Goal: Transaction & Acquisition: Purchase product/service

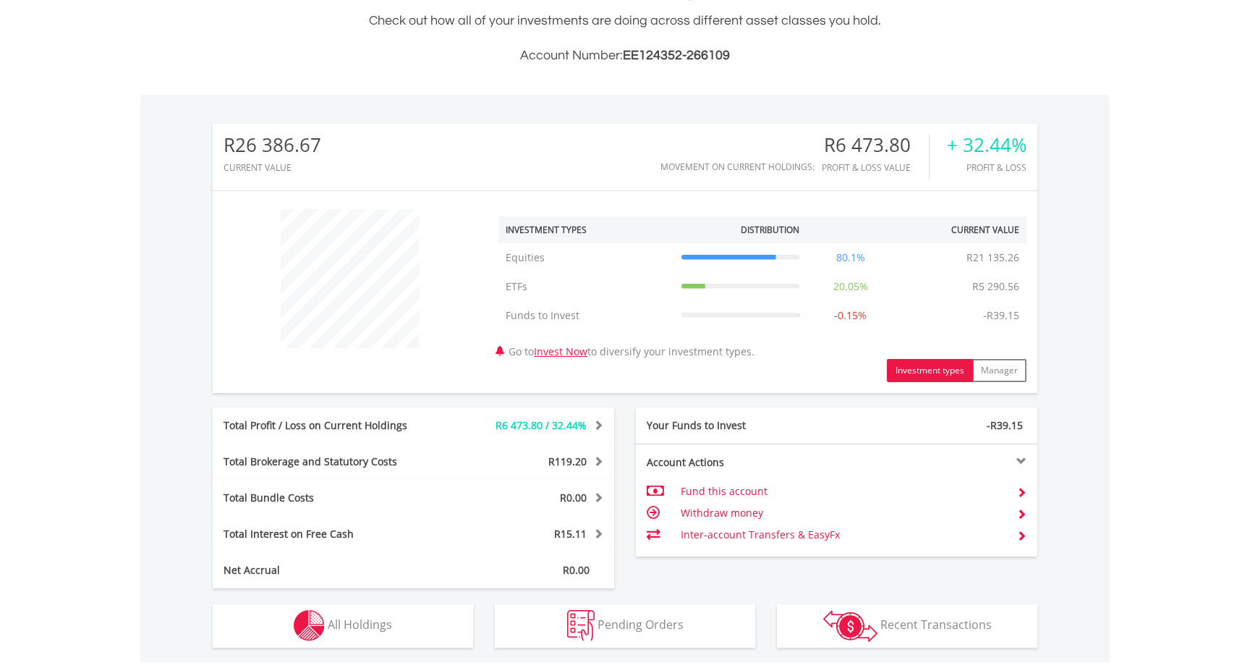
scroll to position [584, 0]
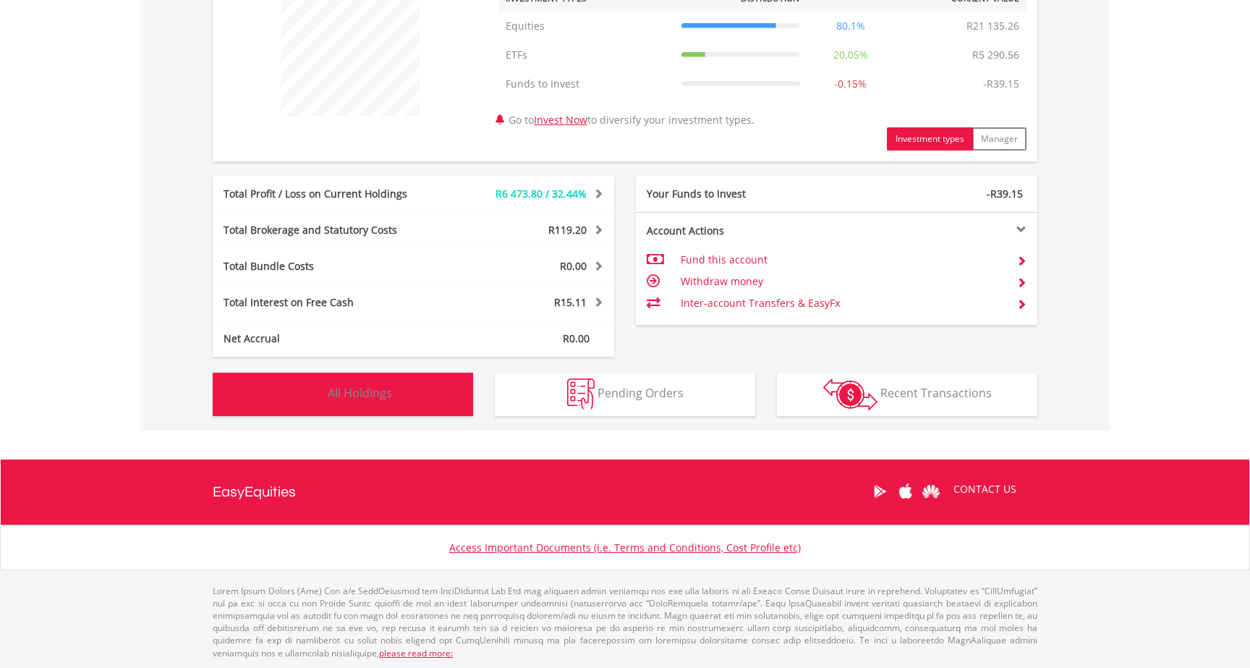
click at [373, 393] on span "All Holdings" at bounding box center [360, 393] width 64 height 16
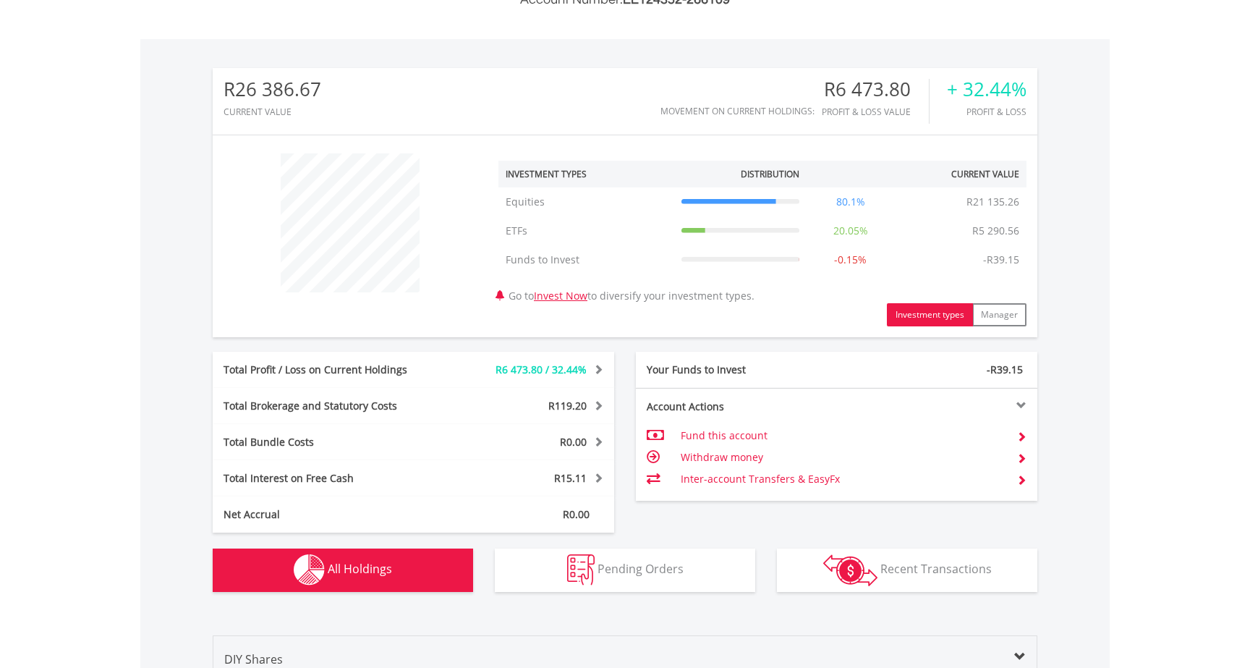
scroll to position [0, 0]
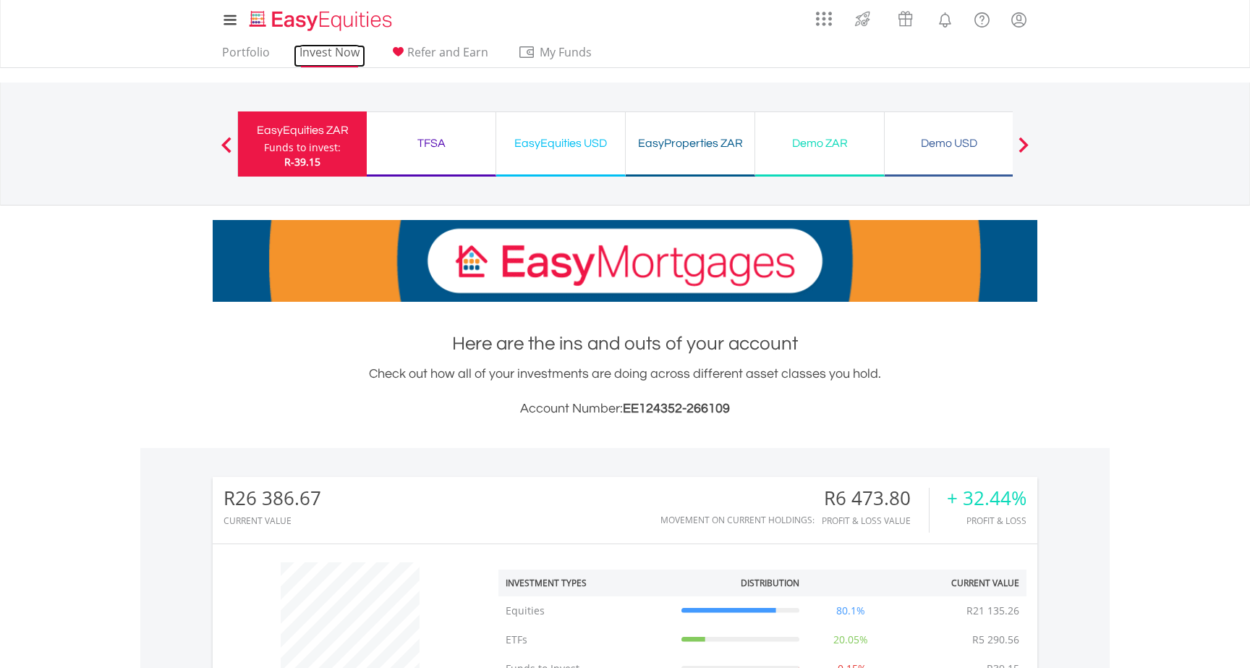
click at [312, 54] on link "Invest Now" at bounding box center [330, 56] width 72 height 22
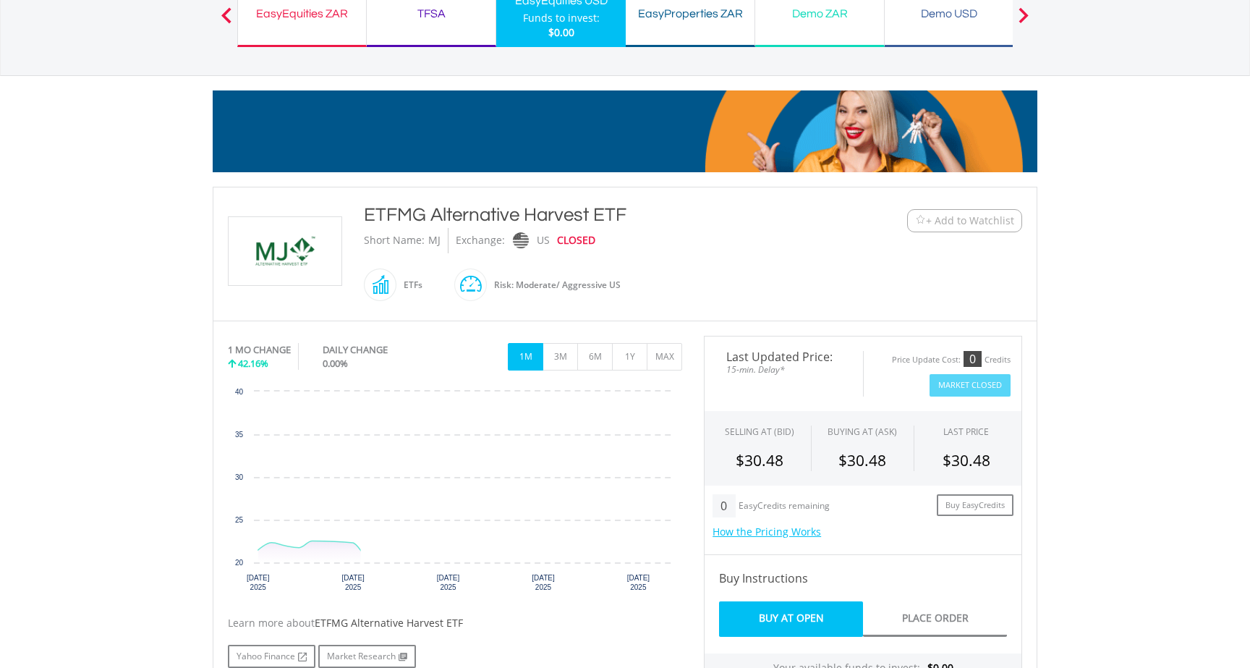
scroll to position [131, 0]
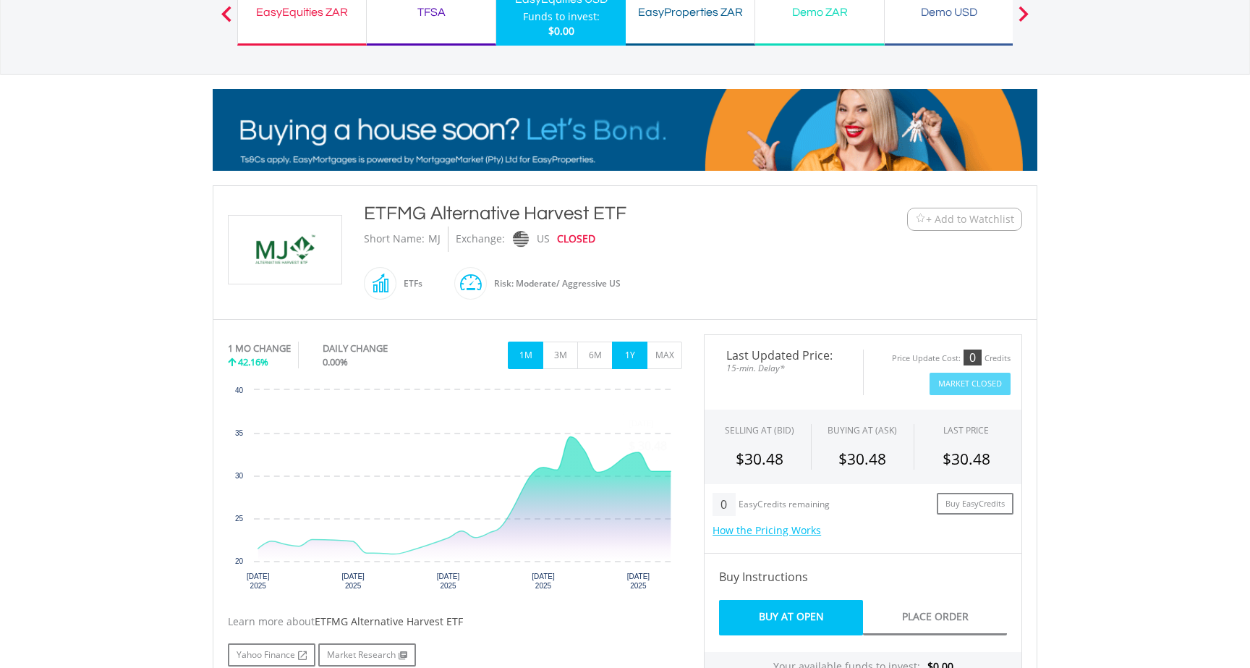
click at [622, 353] on button "1Y" at bounding box center [629, 354] width 35 height 27
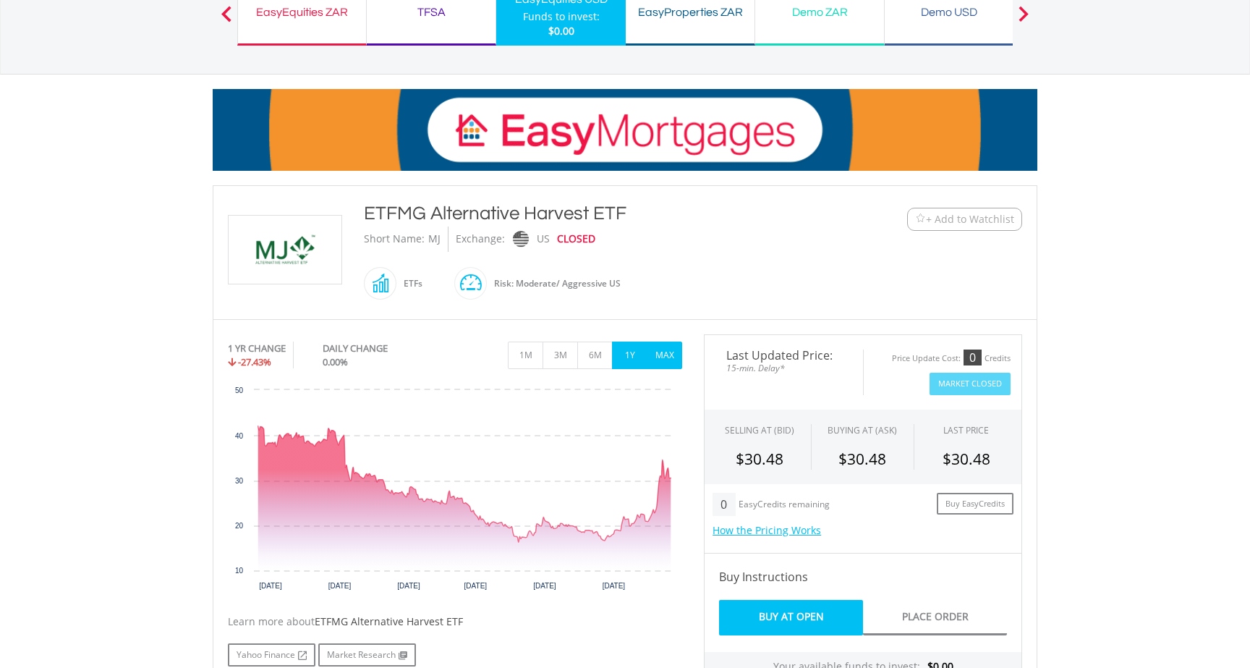
click at [660, 354] on button "MAX" at bounding box center [664, 354] width 35 height 27
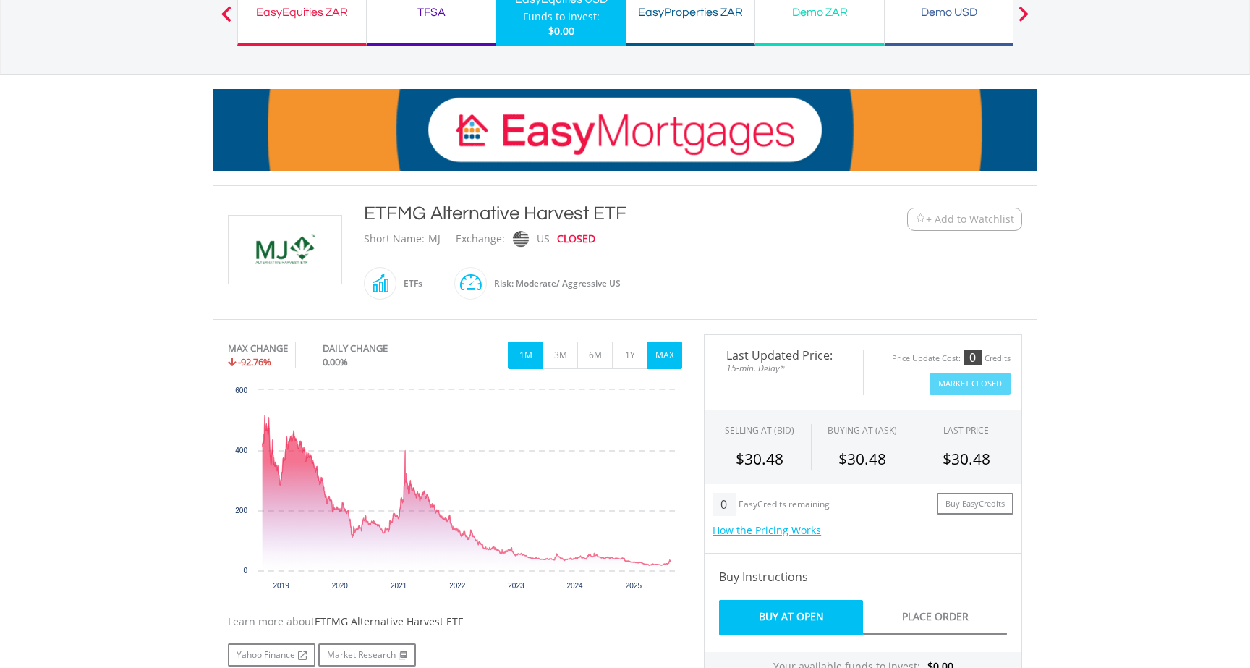
click at [518, 356] on button "1M" at bounding box center [525, 354] width 35 height 27
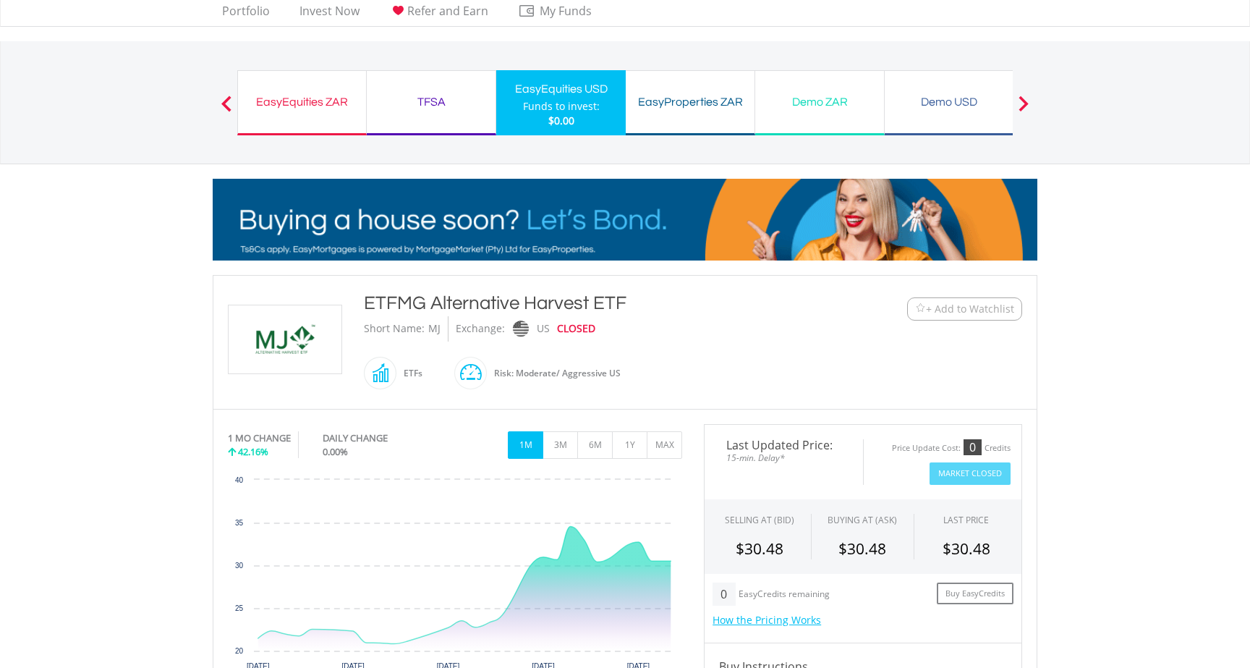
scroll to position [36, 0]
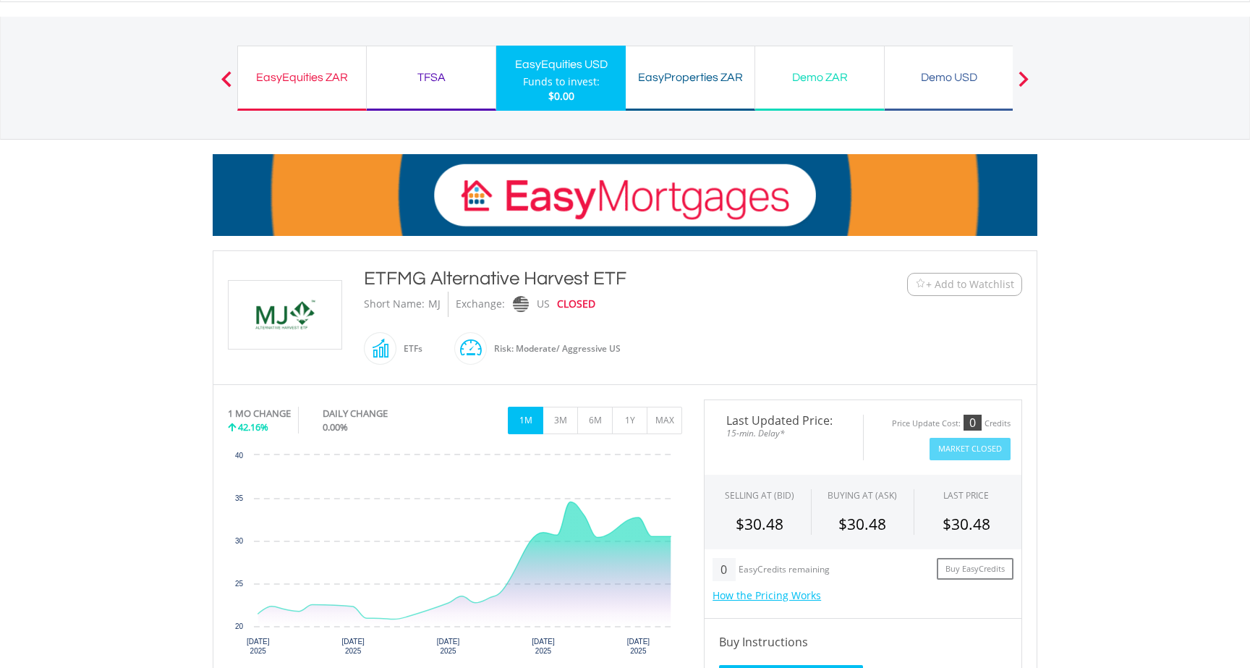
scroll to position [65, 0]
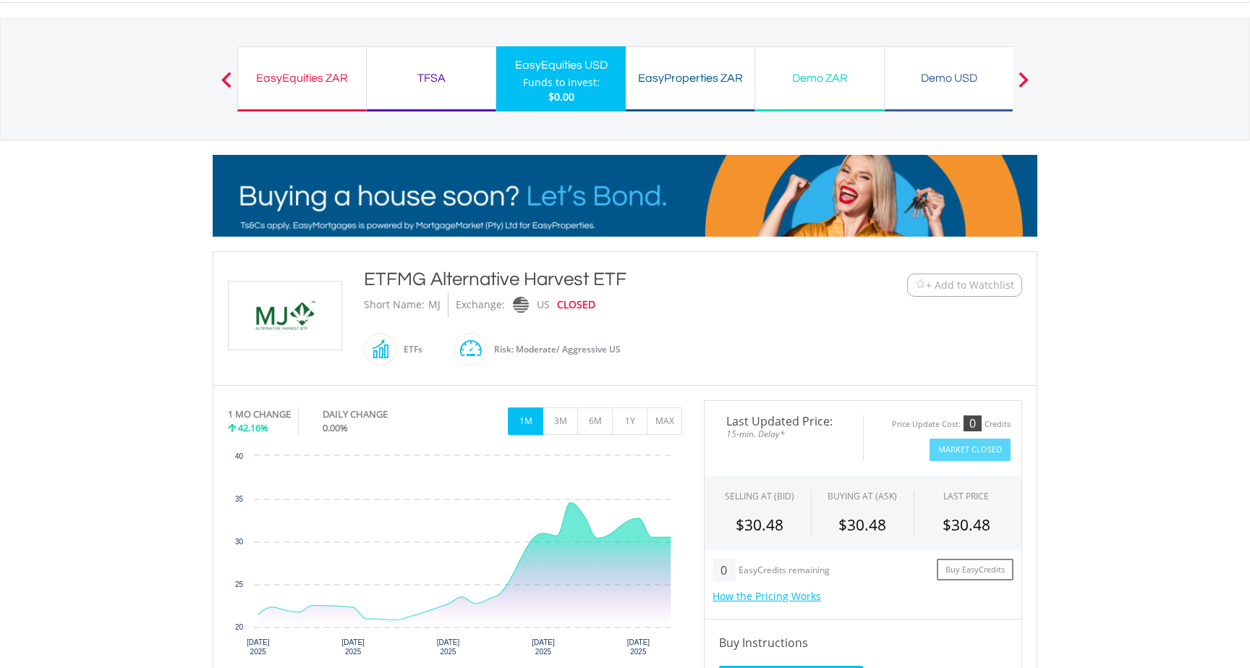
click at [459, 276] on div "ETFMG Alternative Harvest ETF" at bounding box center [591, 279] width 454 height 26
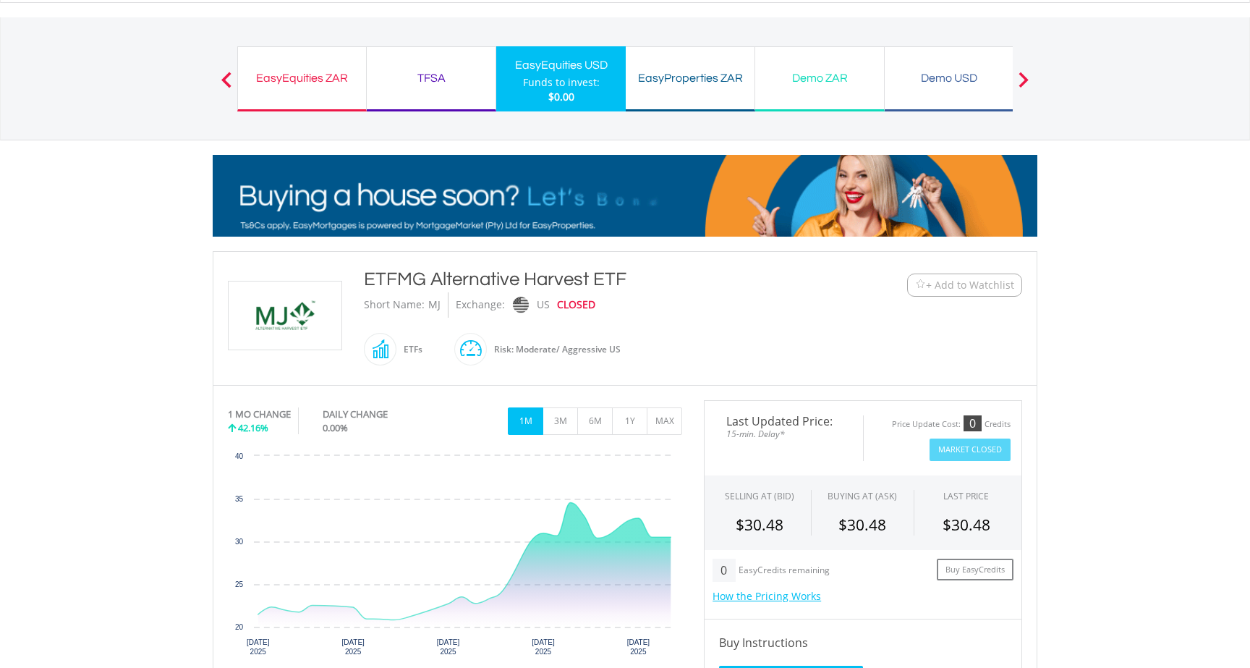
click at [817, 438] on span "15-min. Delay*" at bounding box center [783, 434] width 137 height 14
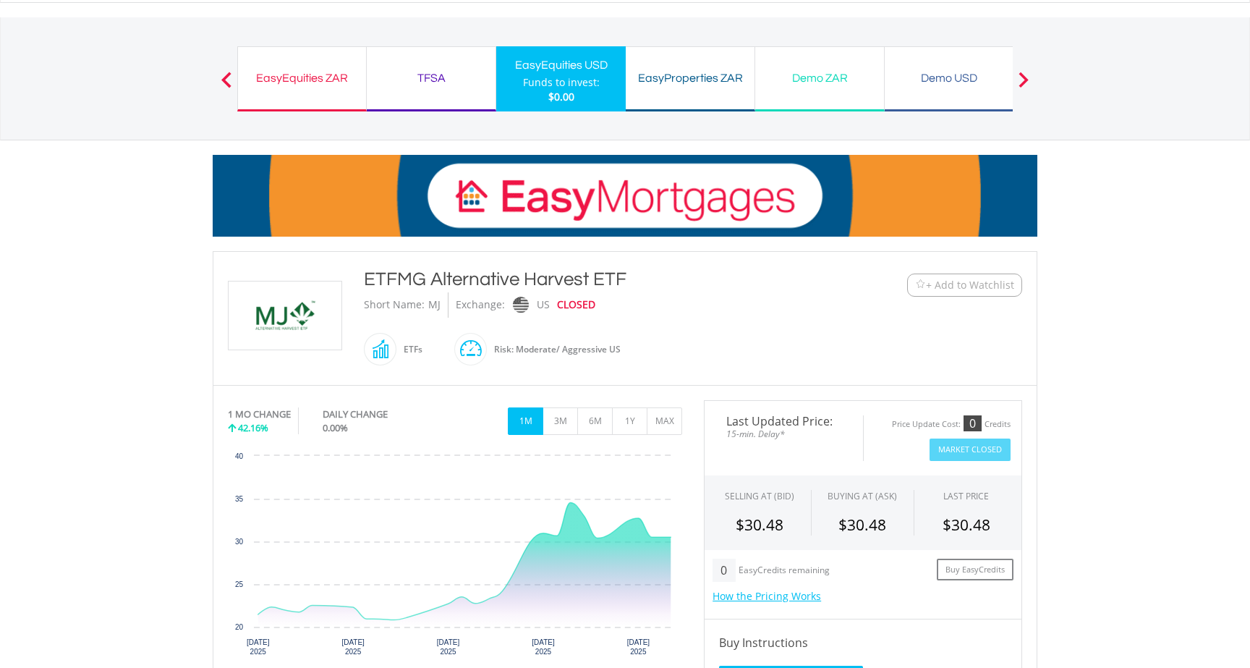
click at [318, 341] on img at bounding box center [285, 315] width 109 height 68
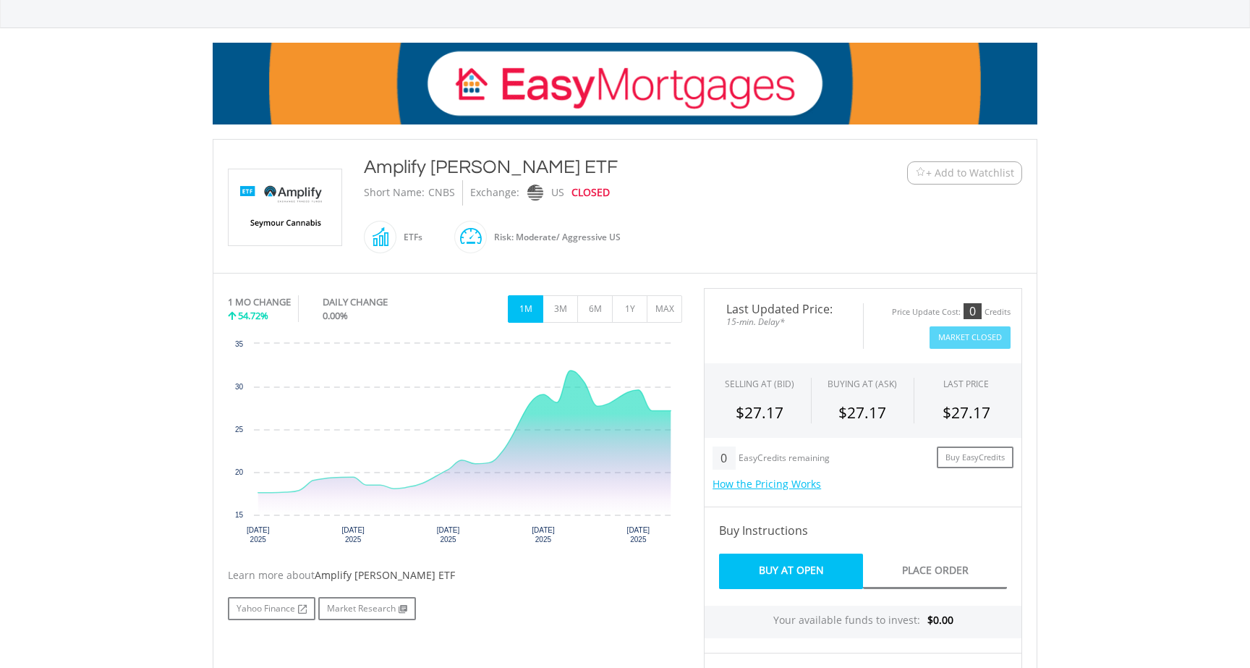
scroll to position [176, 0]
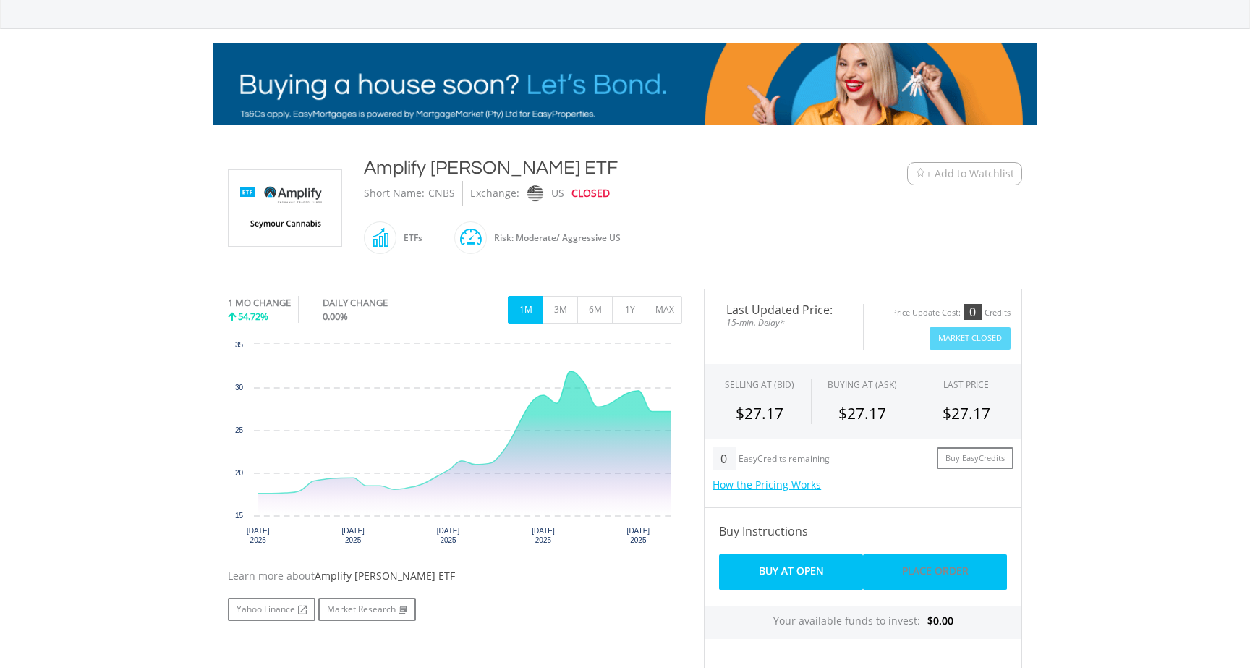
click at [926, 558] on link "Place Order" at bounding box center [935, 571] width 144 height 35
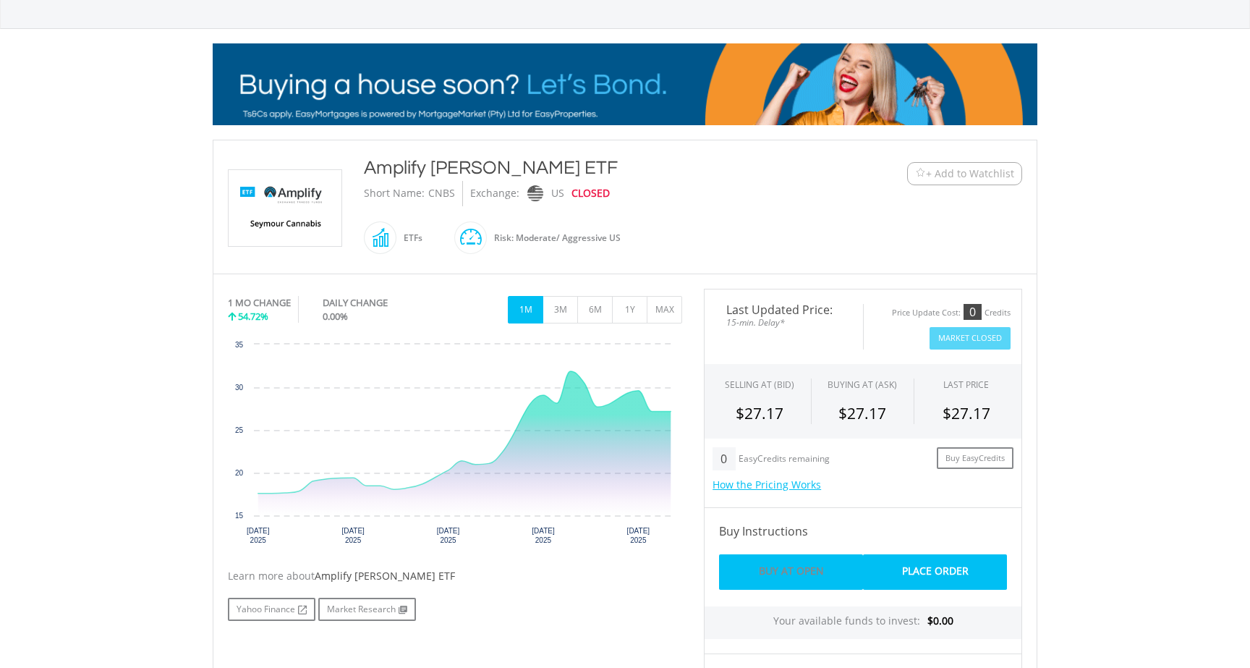
click at [816, 570] on link "Buy At Open" at bounding box center [791, 571] width 144 height 35
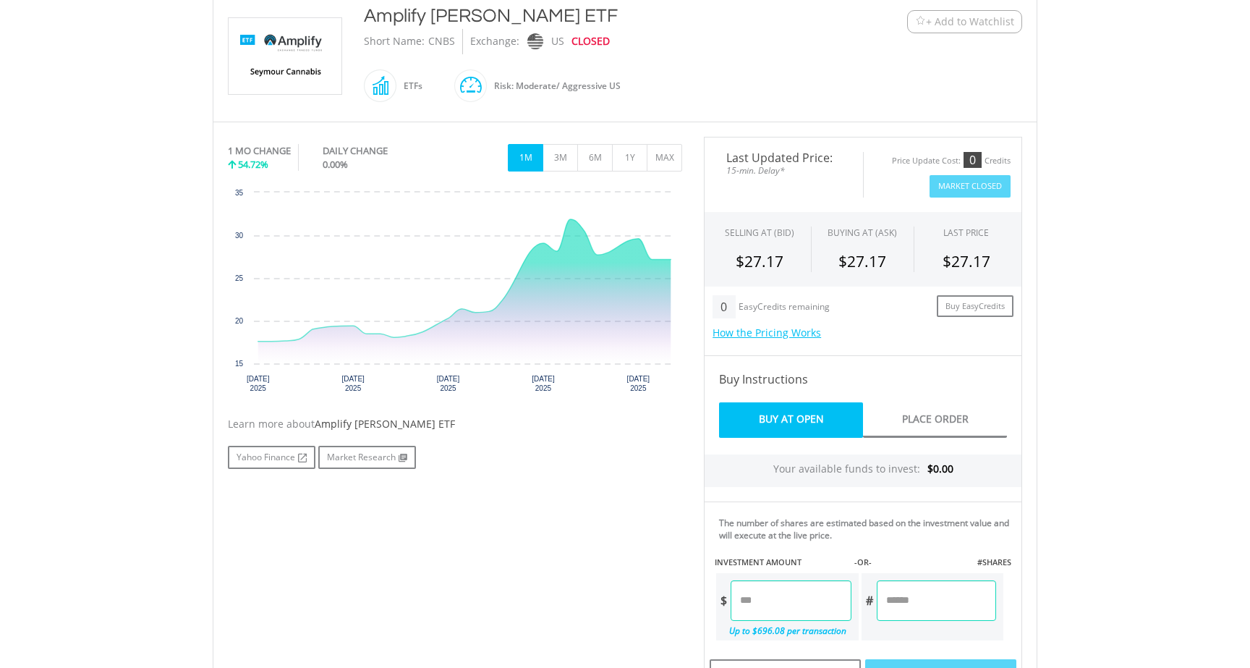
scroll to position [347, 0]
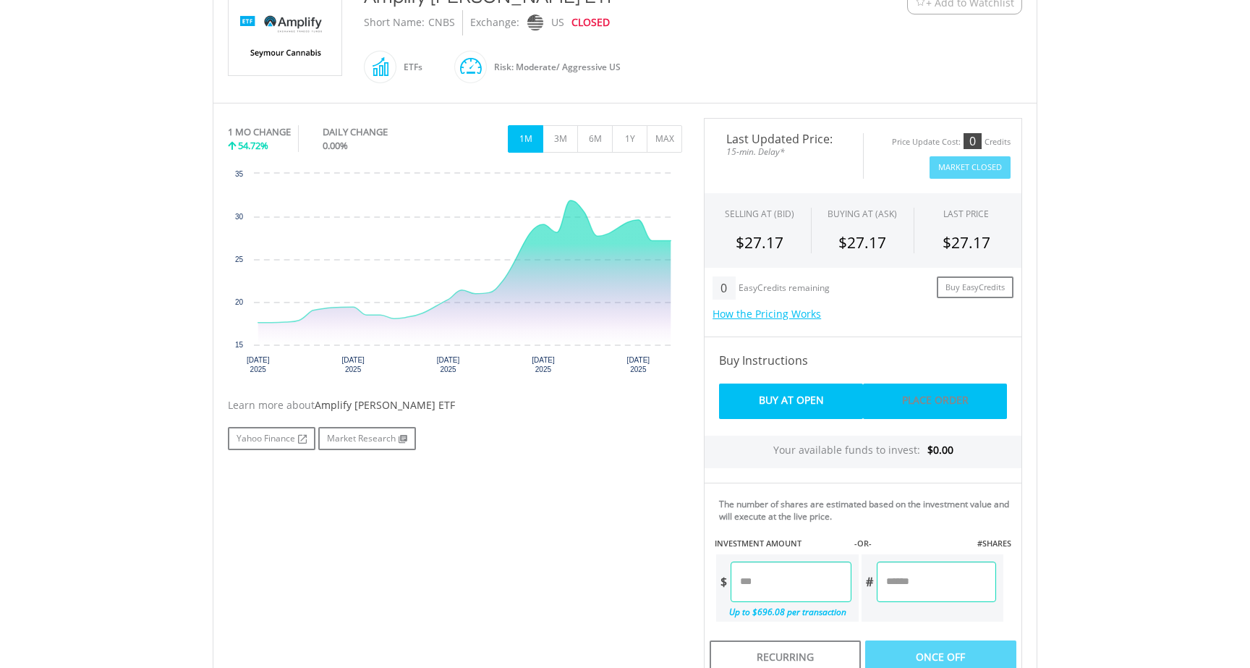
click at [958, 404] on link "Place Order" at bounding box center [935, 400] width 144 height 35
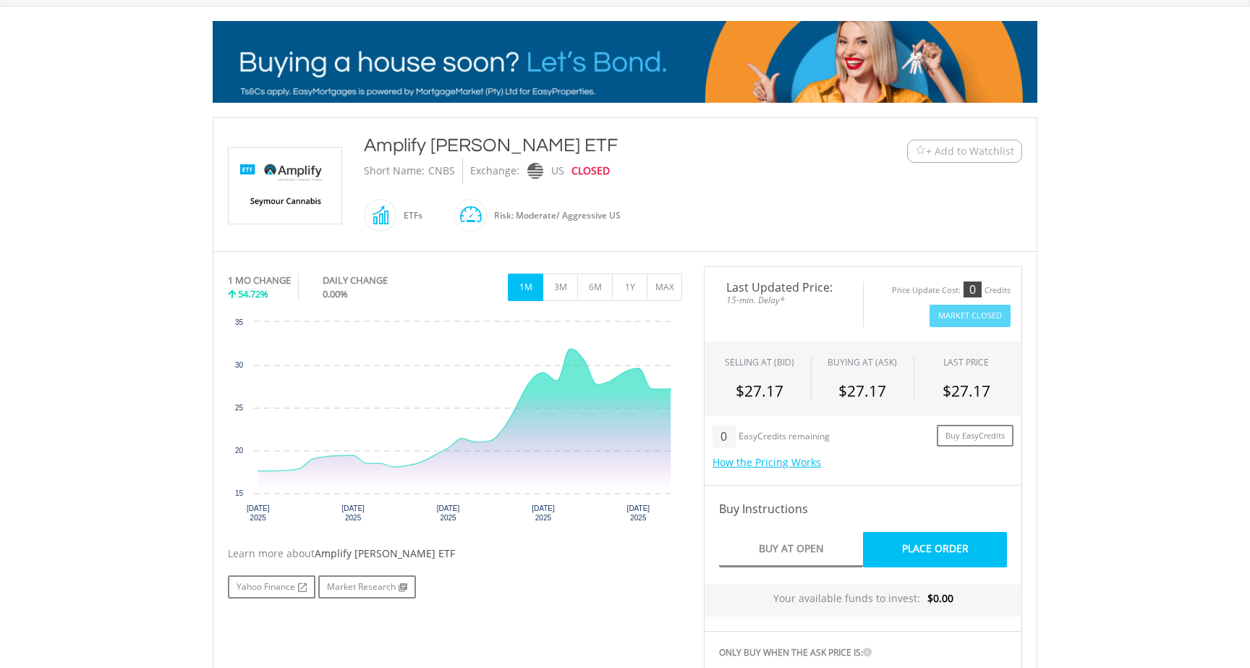
scroll to position [193, 0]
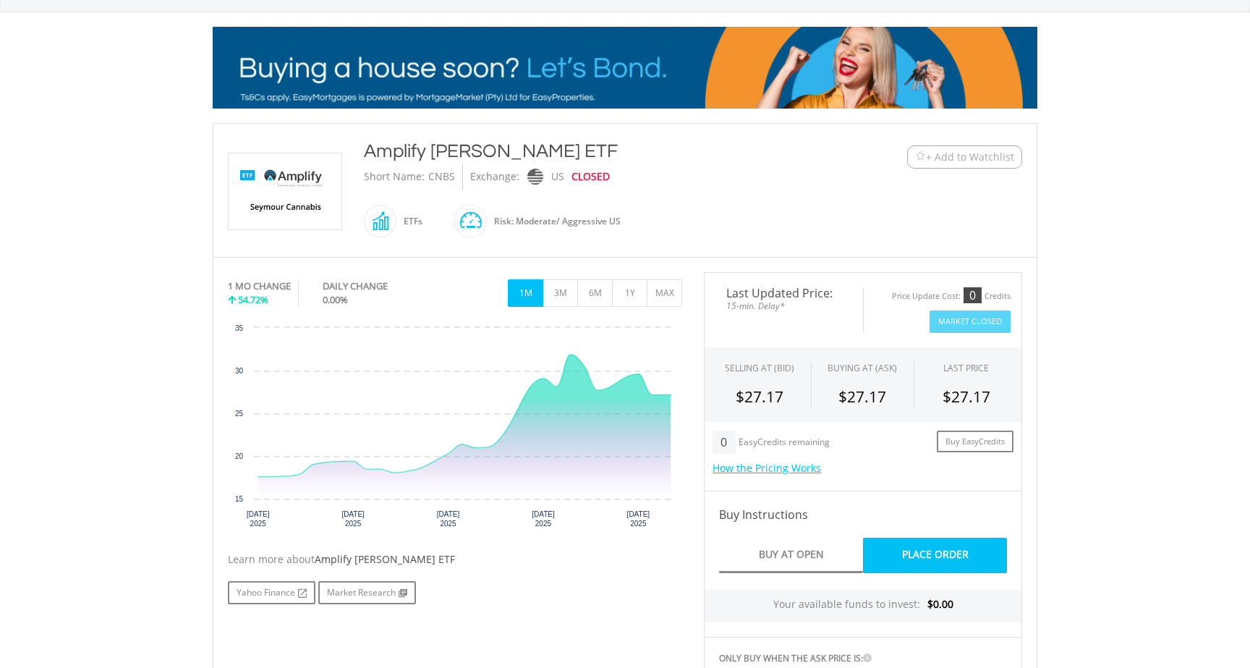
click at [943, 170] on div "﻿ Amplify Seymour Cannabis ETF Amplify Seymour Cannabis ETF Short Name: CNBS Ex…" at bounding box center [625, 190] width 816 height 104
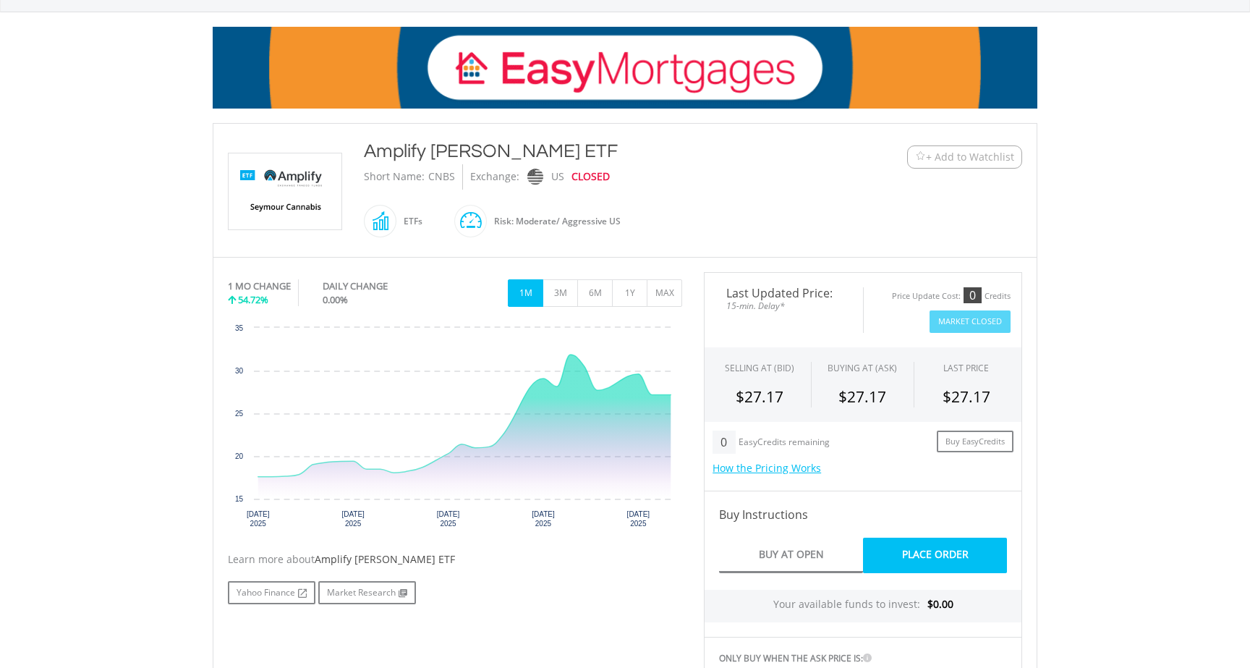
click at [946, 164] on button "+ Add to Watchlist" at bounding box center [964, 156] width 115 height 23
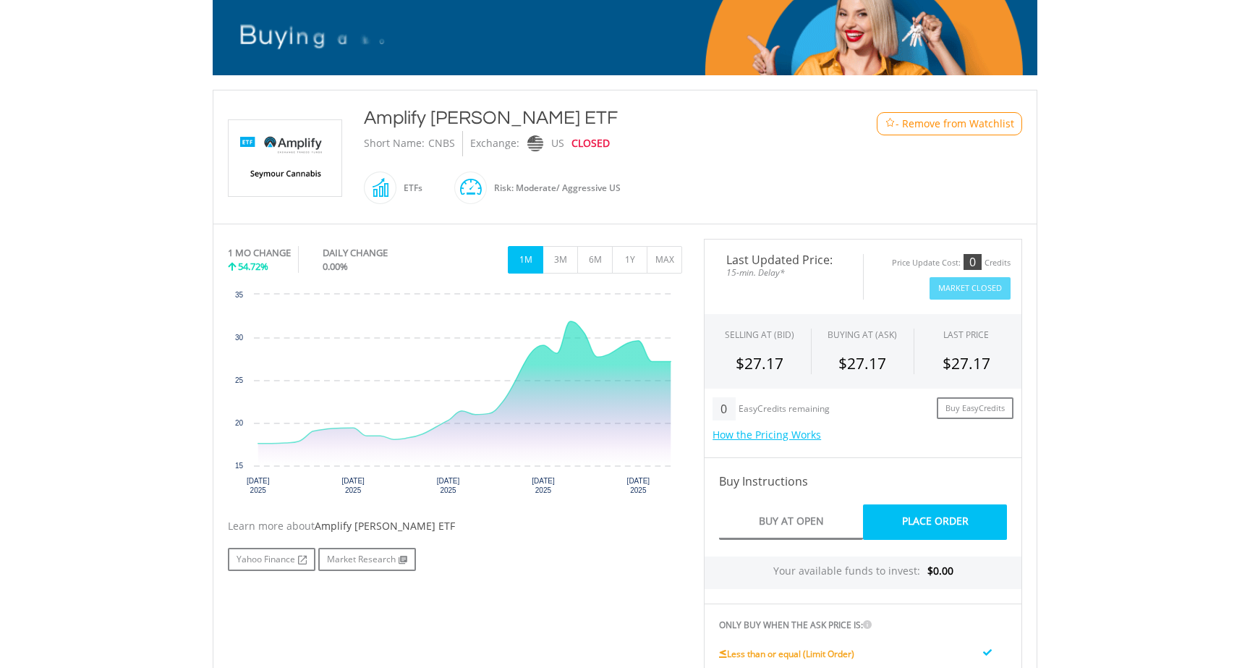
scroll to position [228, 0]
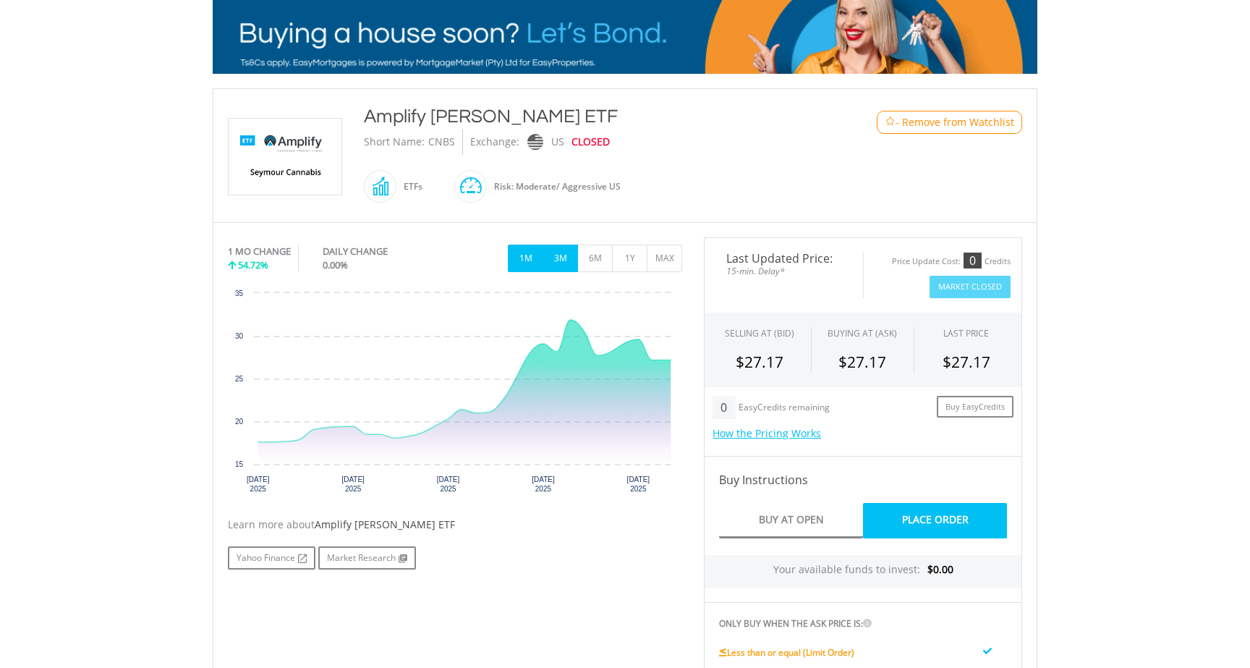
click at [561, 258] on button "3M" at bounding box center [560, 257] width 35 height 27
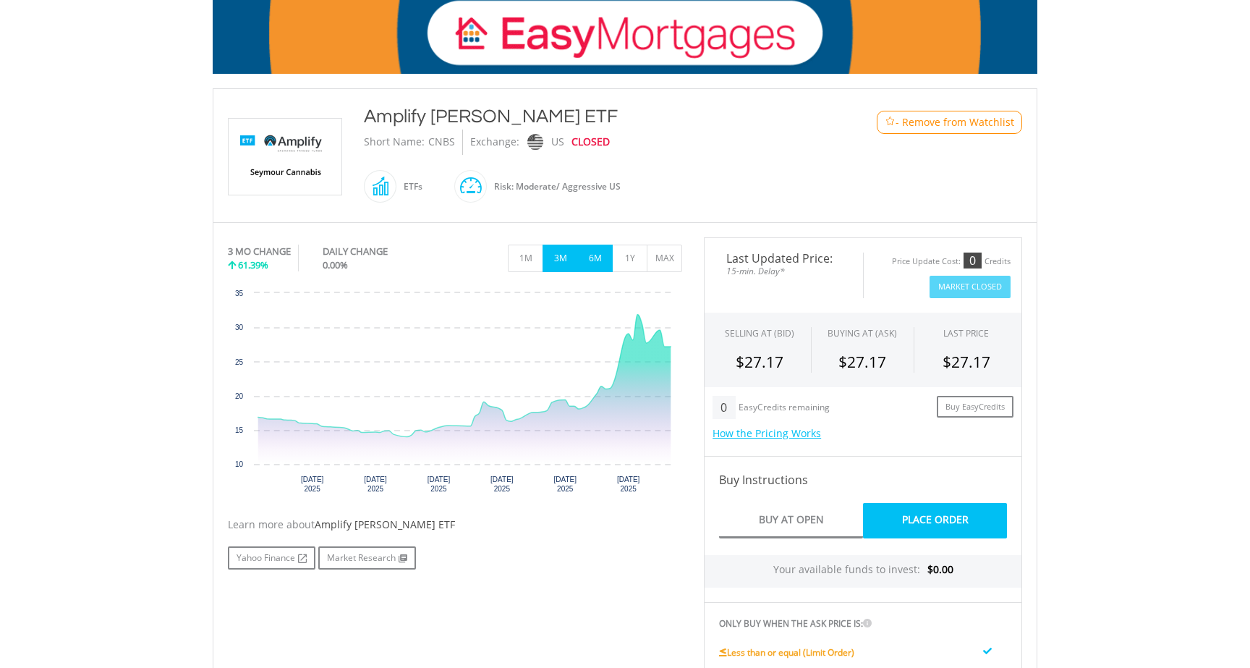
click at [586, 260] on button "6M" at bounding box center [594, 257] width 35 height 27
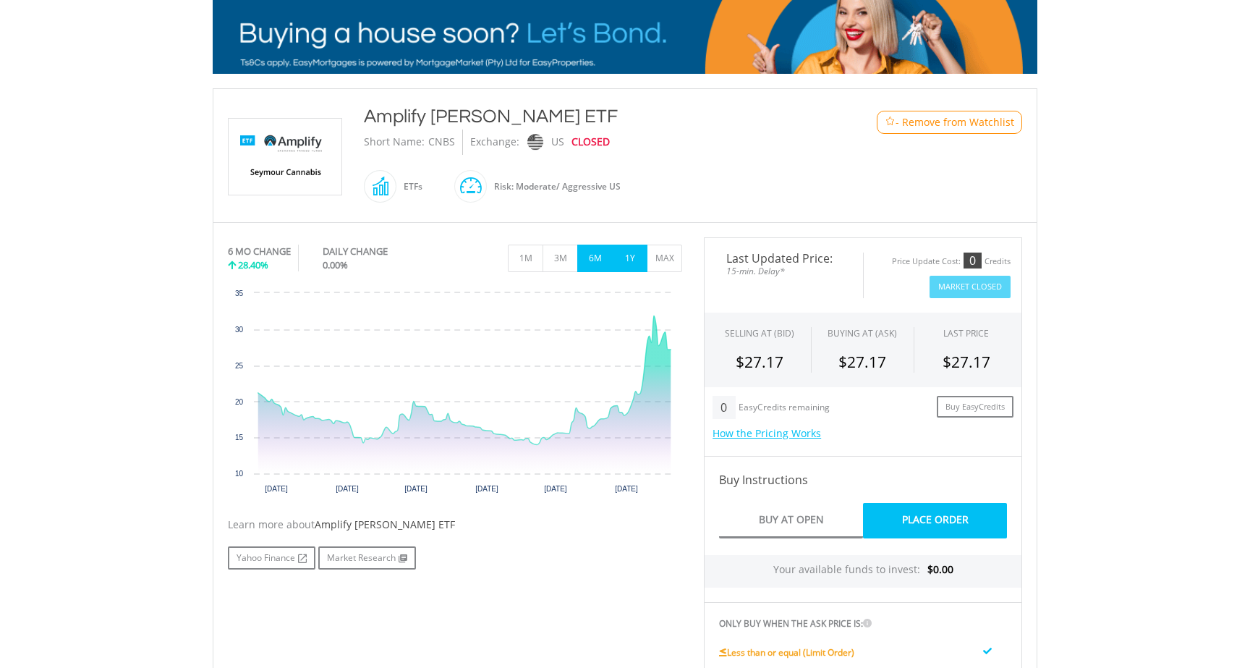
click at [626, 258] on button "1Y" at bounding box center [629, 257] width 35 height 27
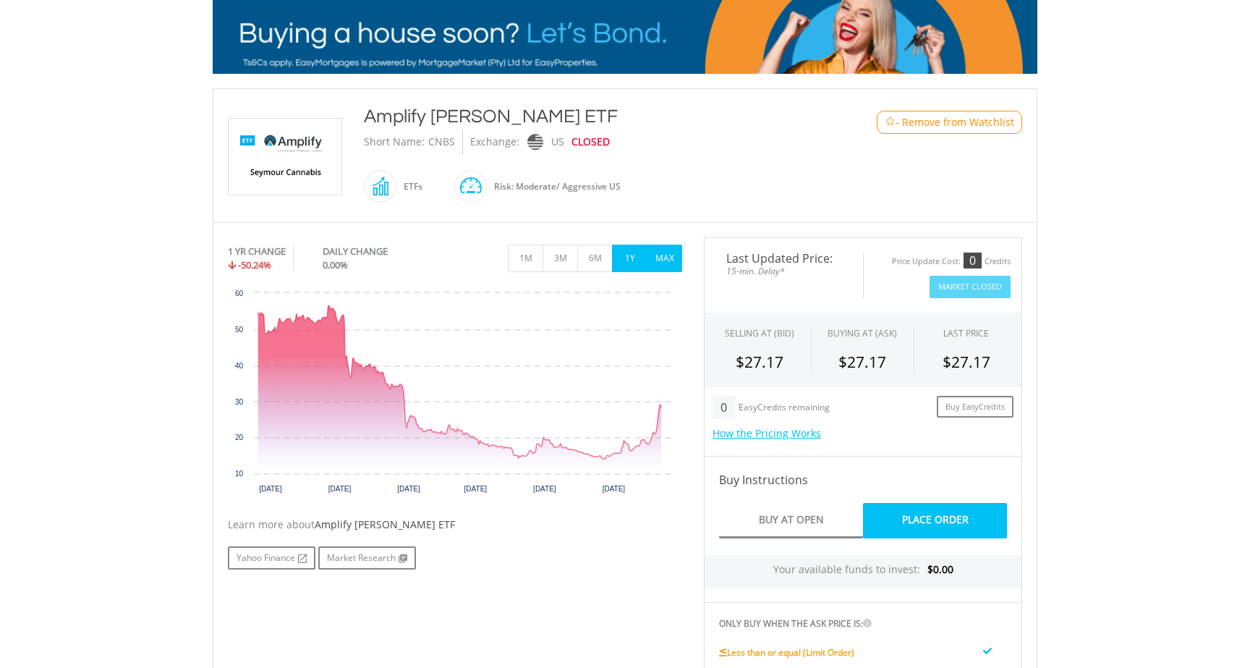
click at [647, 257] on button "MAX" at bounding box center [664, 257] width 35 height 27
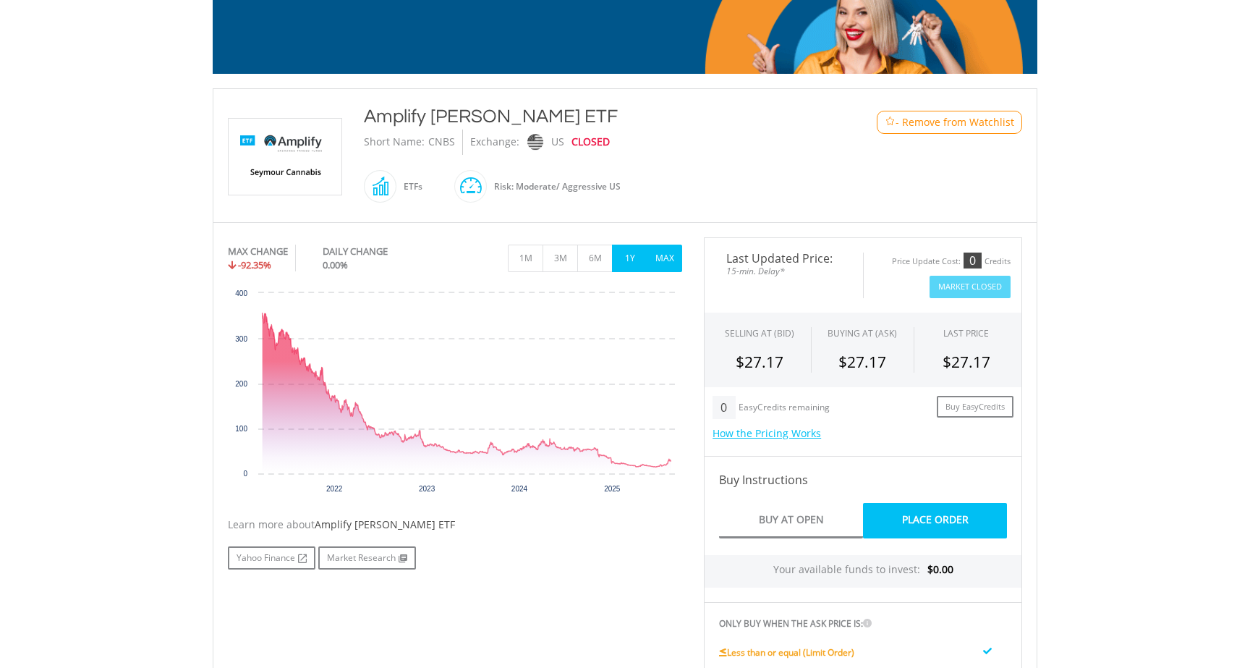
click at [633, 258] on button "1Y" at bounding box center [629, 257] width 35 height 27
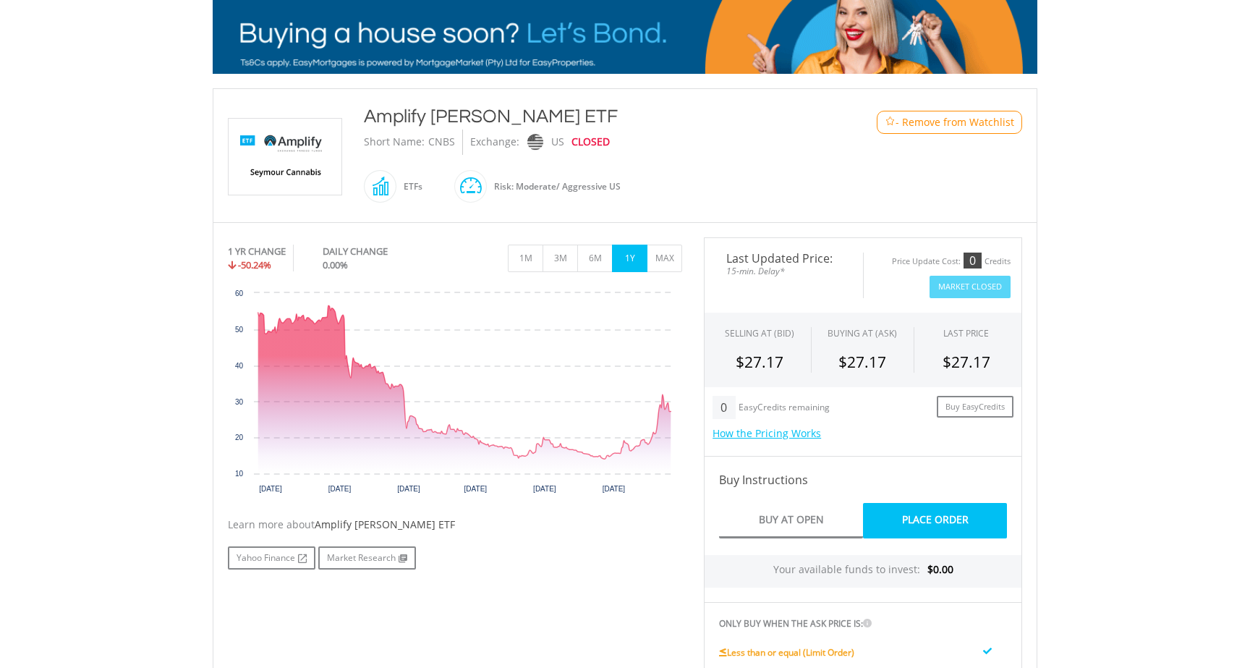
drag, startPoint x: 631, startPoint y: 115, endPoint x: 352, endPoint y: 119, distance: 279.2
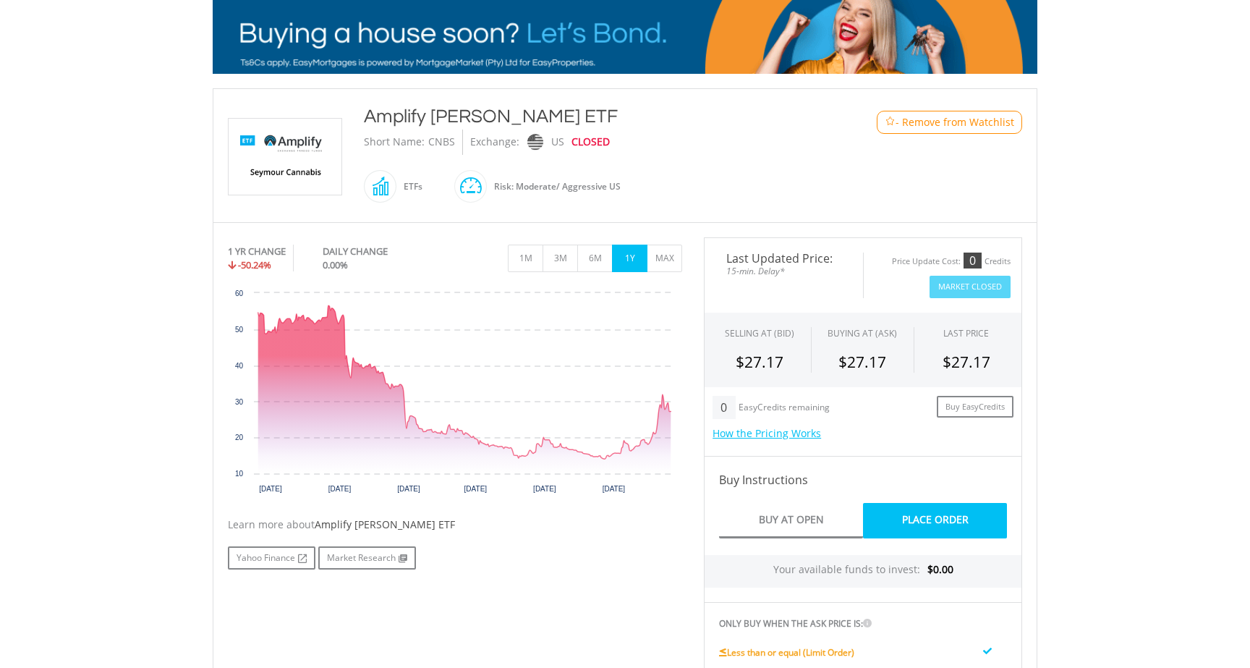
click at [350, 119] on div "﻿ Amplify Seymour Cannabis ETF Amplify Seymour Cannabis ETF Short Name: CNBS Ex…" at bounding box center [625, 155] width 816 height 104
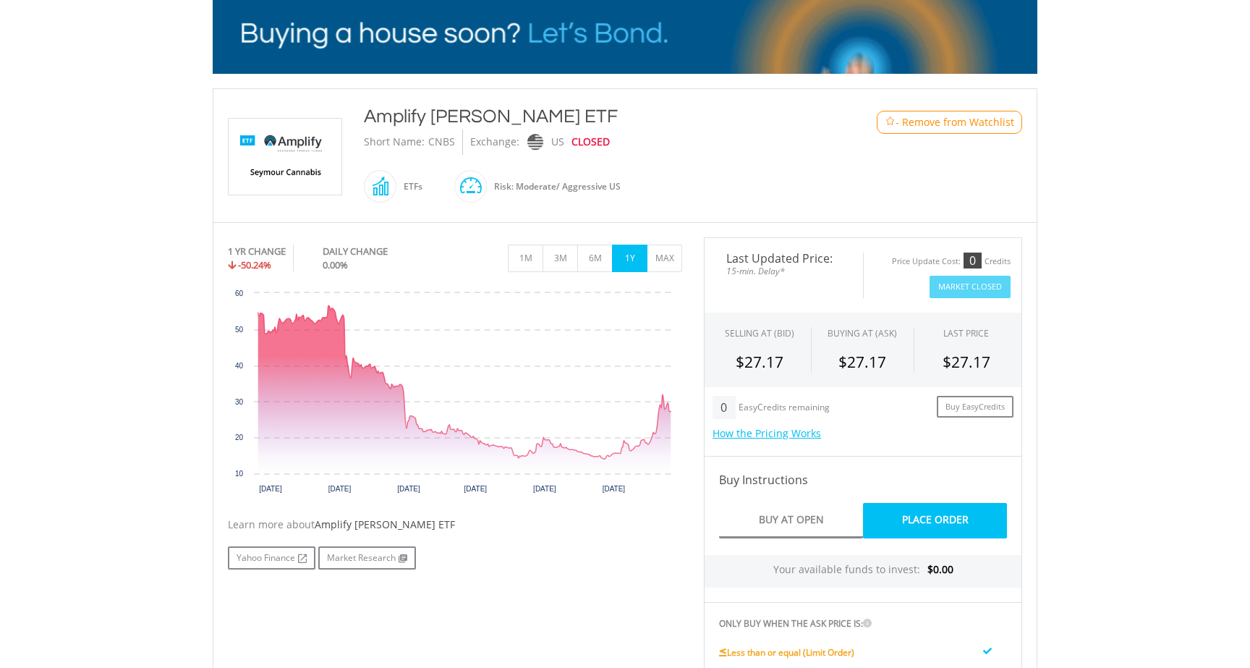
click at [391, 120] on div "Amplify Seymour Cannabis ETF" at bounding box center [591, 116] width 454 height 26
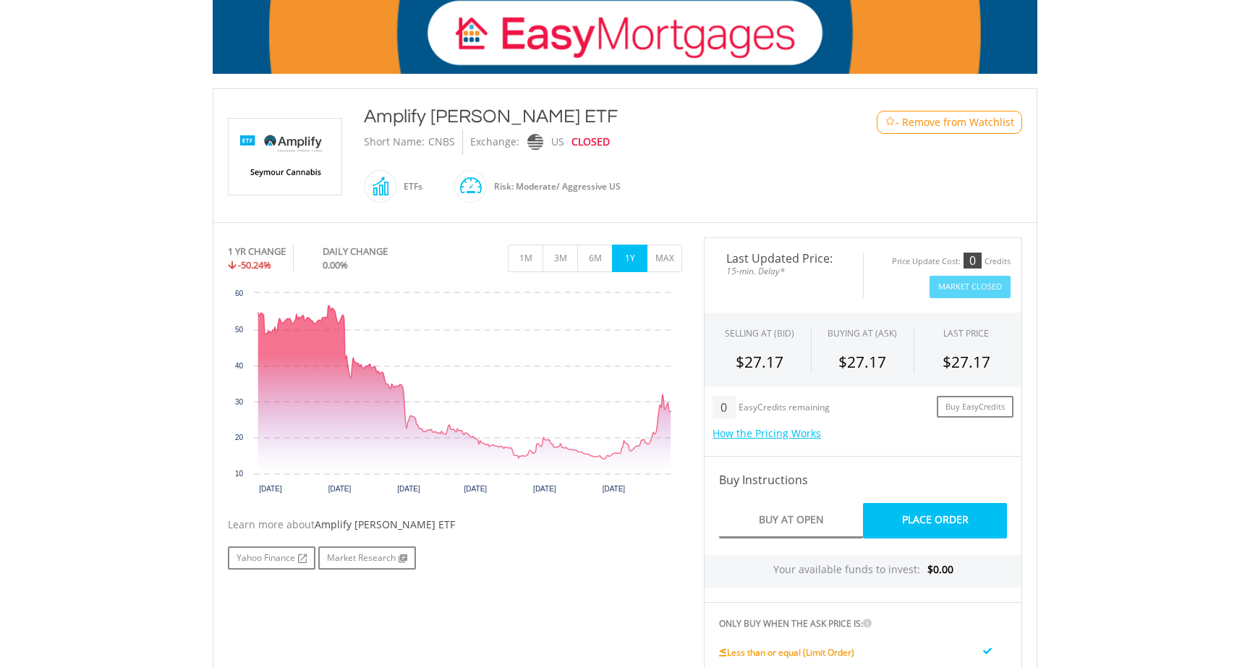
drag, startPoint x: 362, startPoint y: 111, endPoint x: 643, endPoint y: 116, distance: 281.4
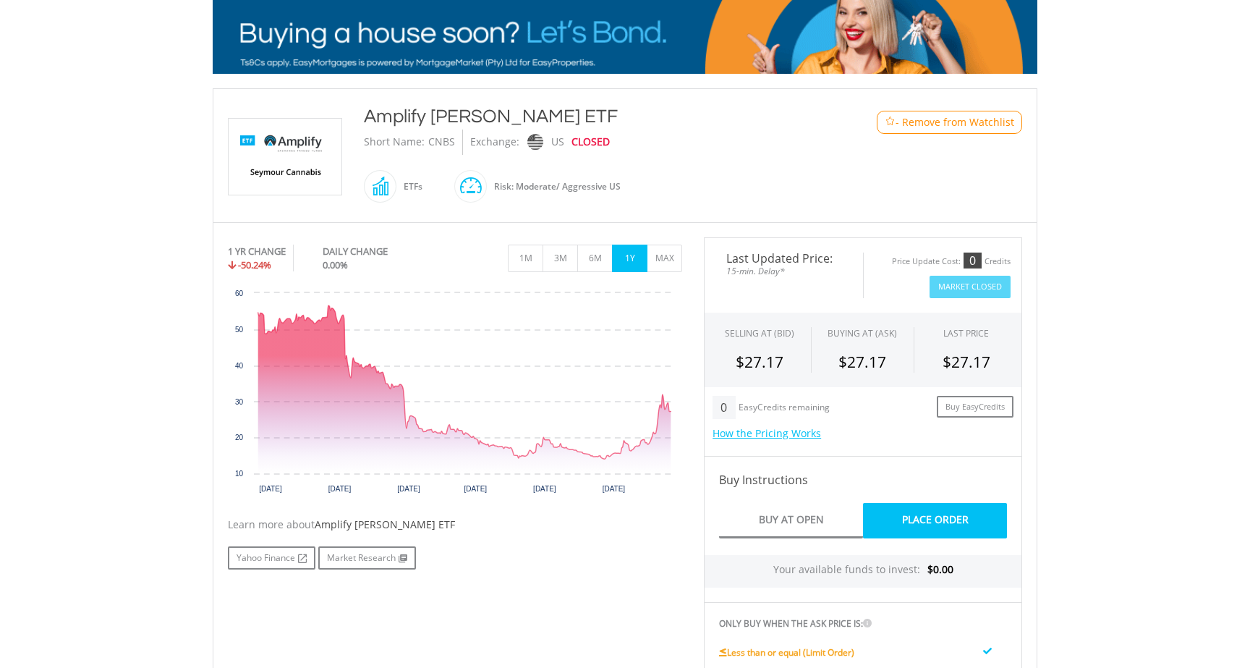
click at [643, 116] on div "Amplify Seymour Cannabis ETF Short Name: CNBS Exchange: US CLOSED ETFs" at bounding box center [591, 155] width 476 height 104
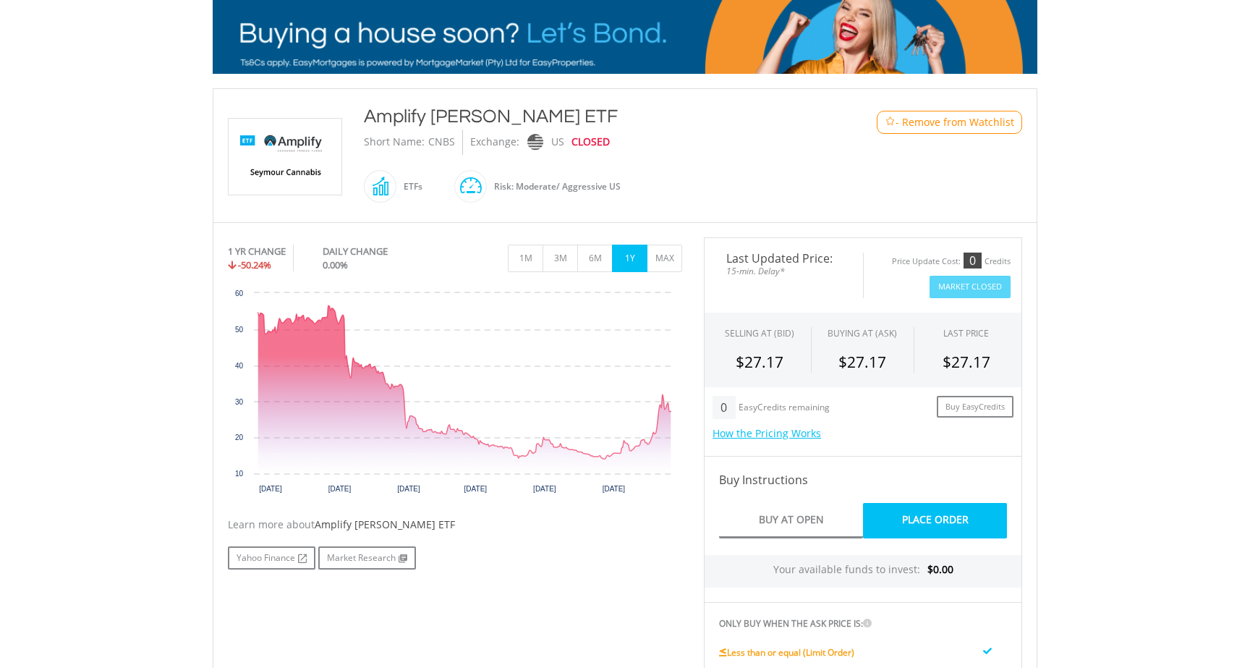
click at [985, 509] on link "Place Order" at bounding box center [935, 520] width 144 height 35
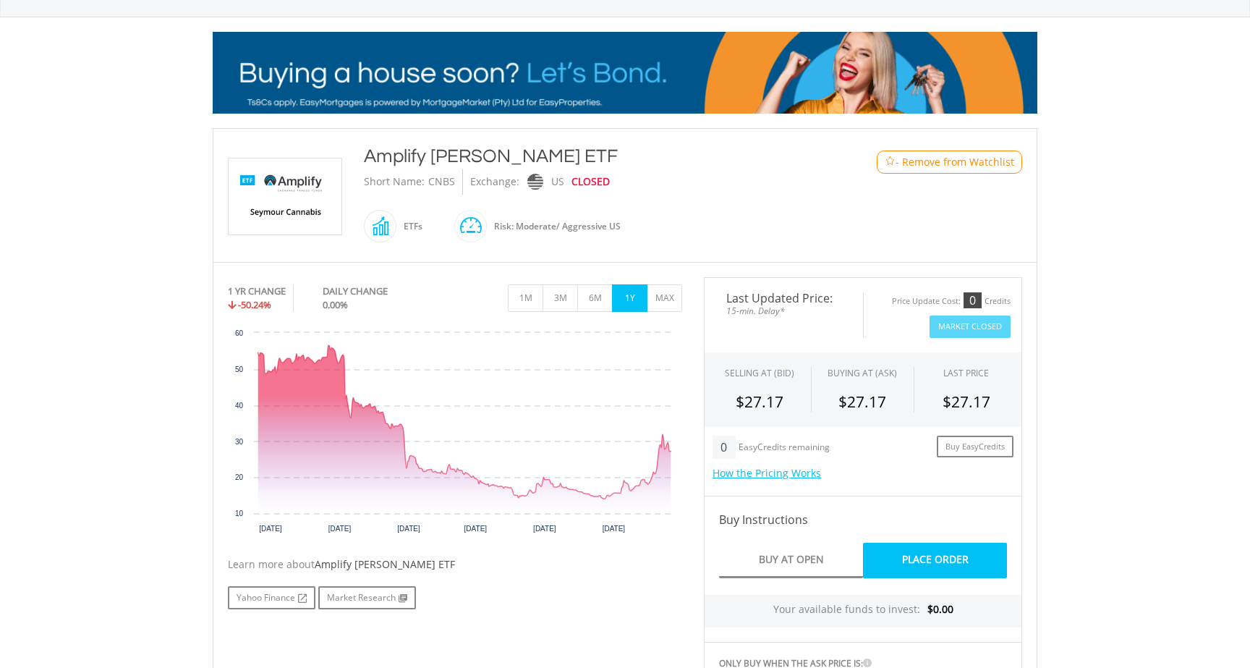
scroll to position [0, 0]
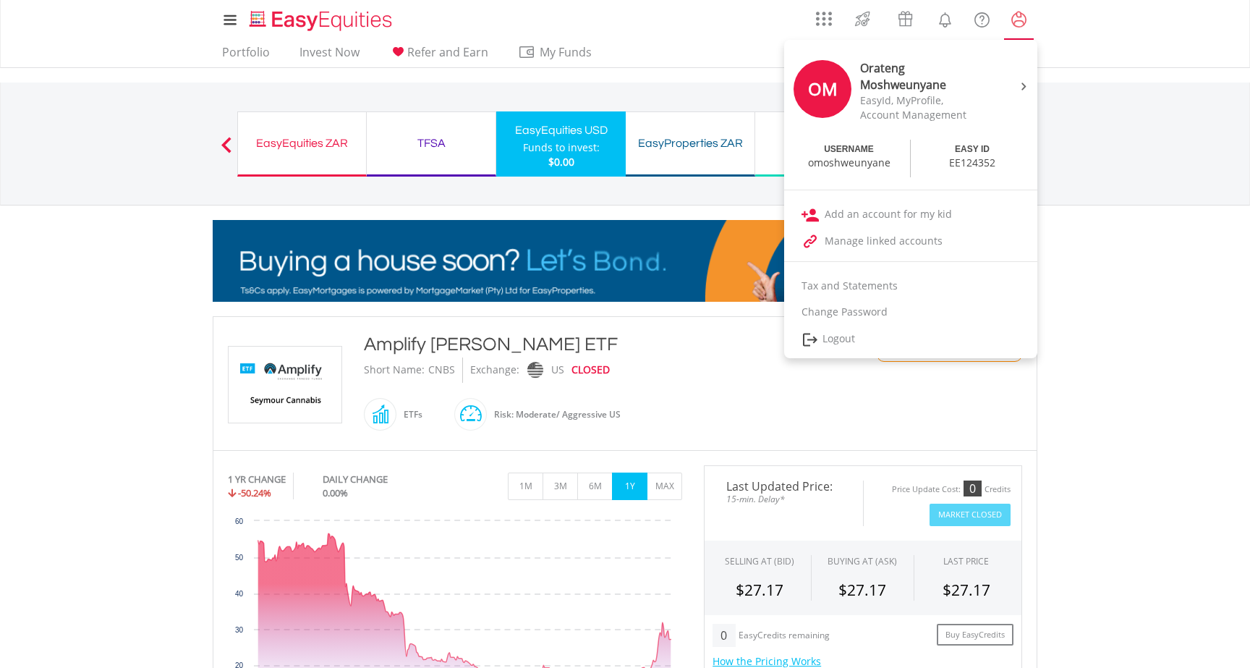
click at [1017, 19] on lord-icon "My Profile" at bounding box center [1019, 20] width 18 height 18
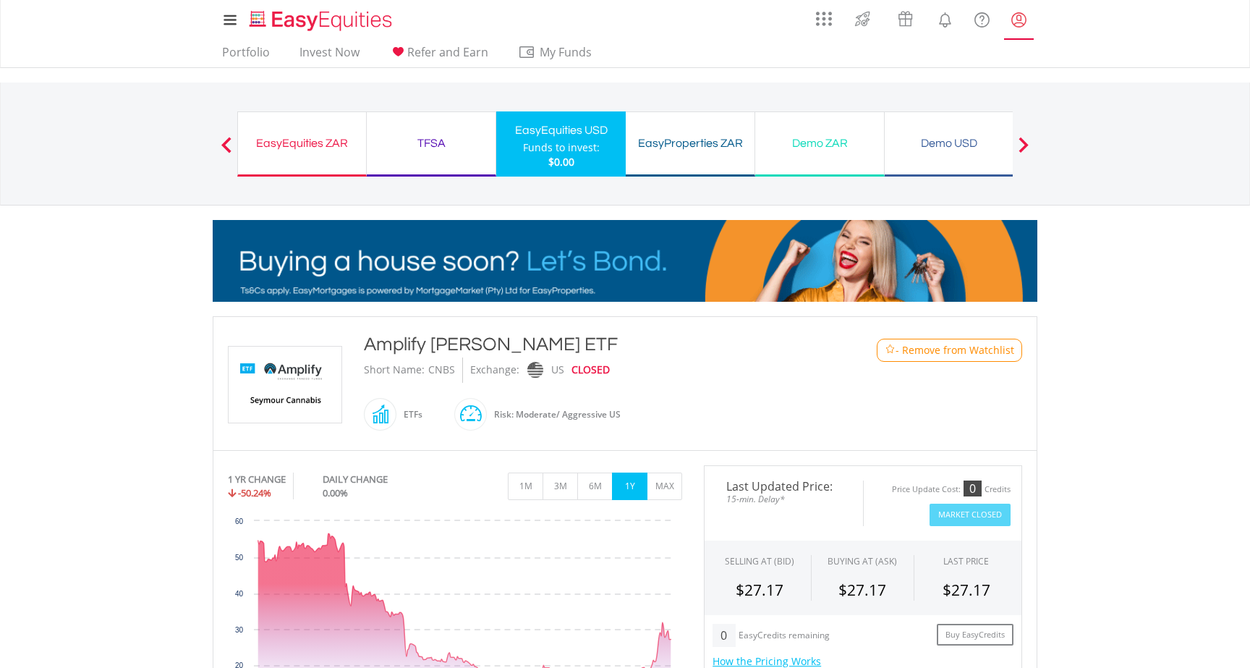
click at [1017, 19] on lord-icon "My Profile" at bounding box center [1019, 20] width 18 height 18
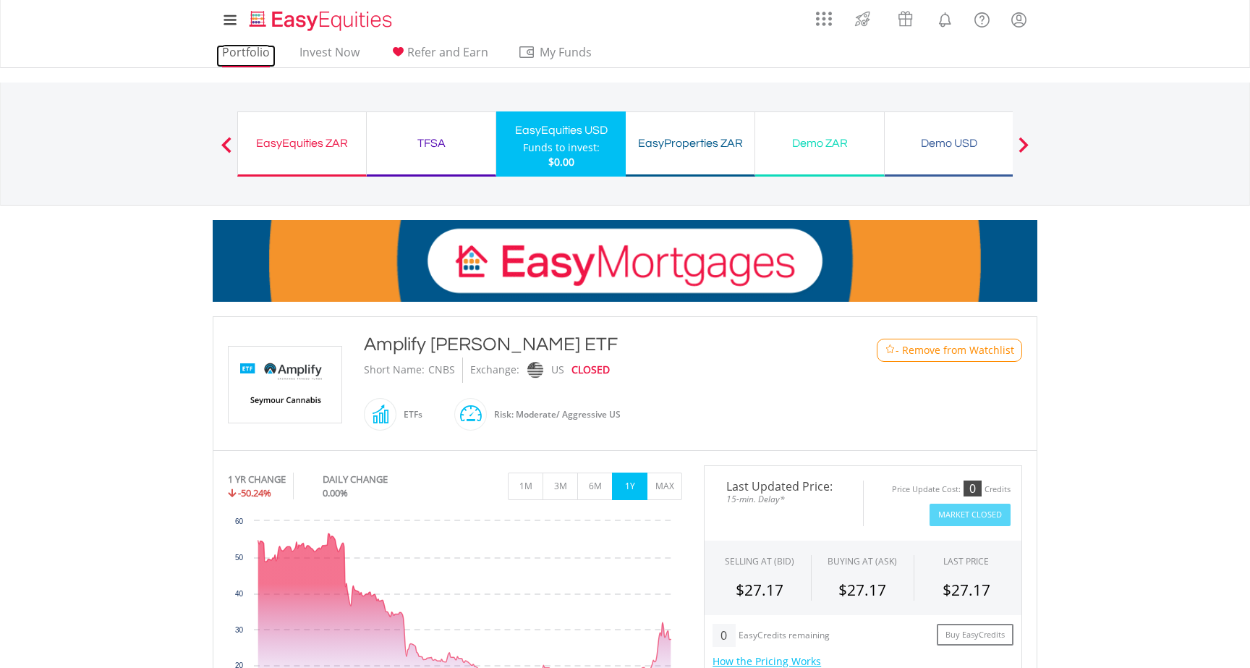
click at [244, 51] on link "Portfolio" at bounding box center [245, 56] width 59 height 22
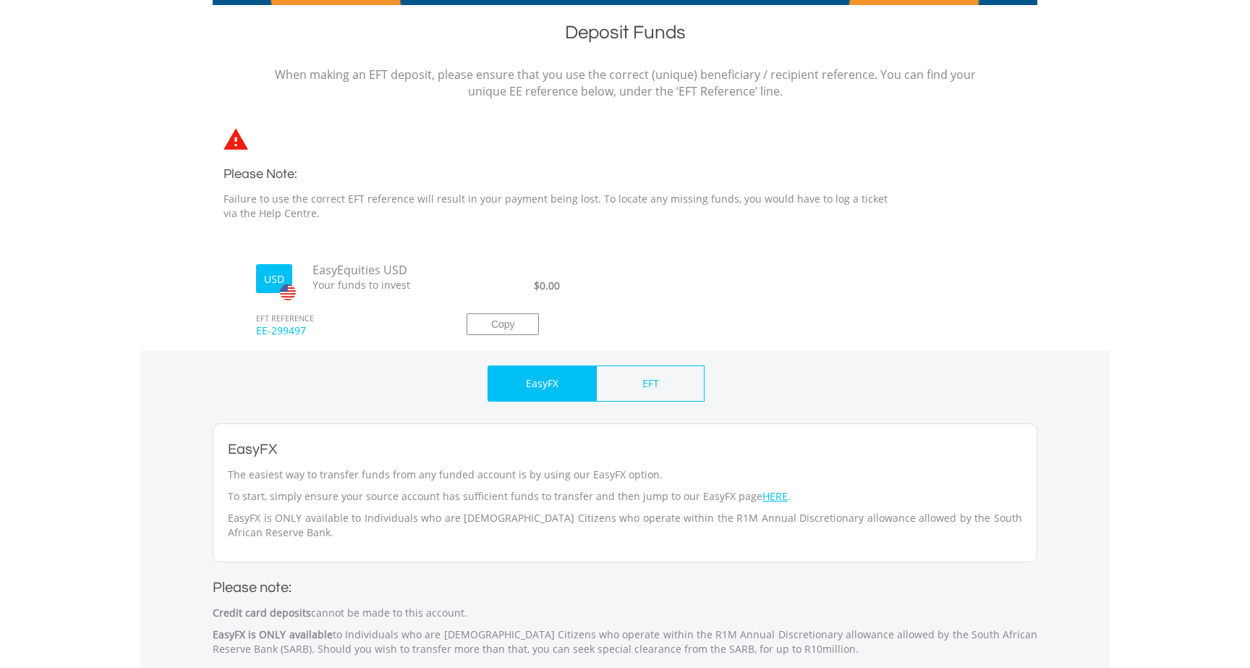
scroll to position [297, 0]
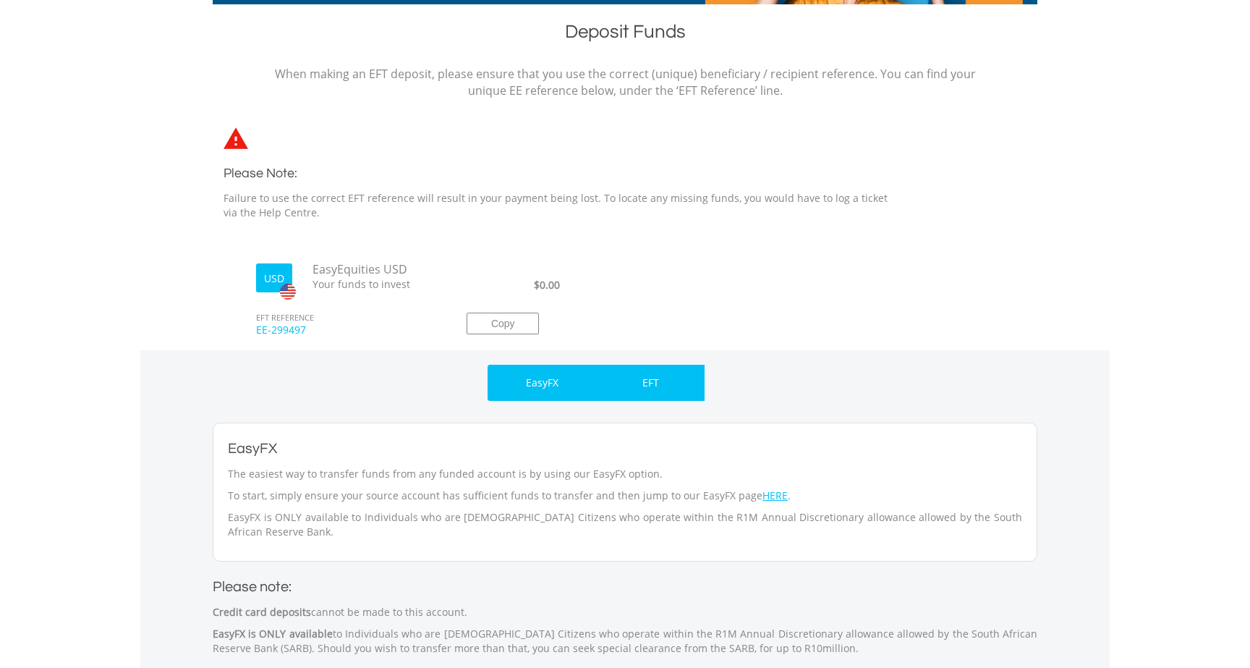
click at [658, 383] on p "EFT" at bounding box center [650, 382] width 17 height 14
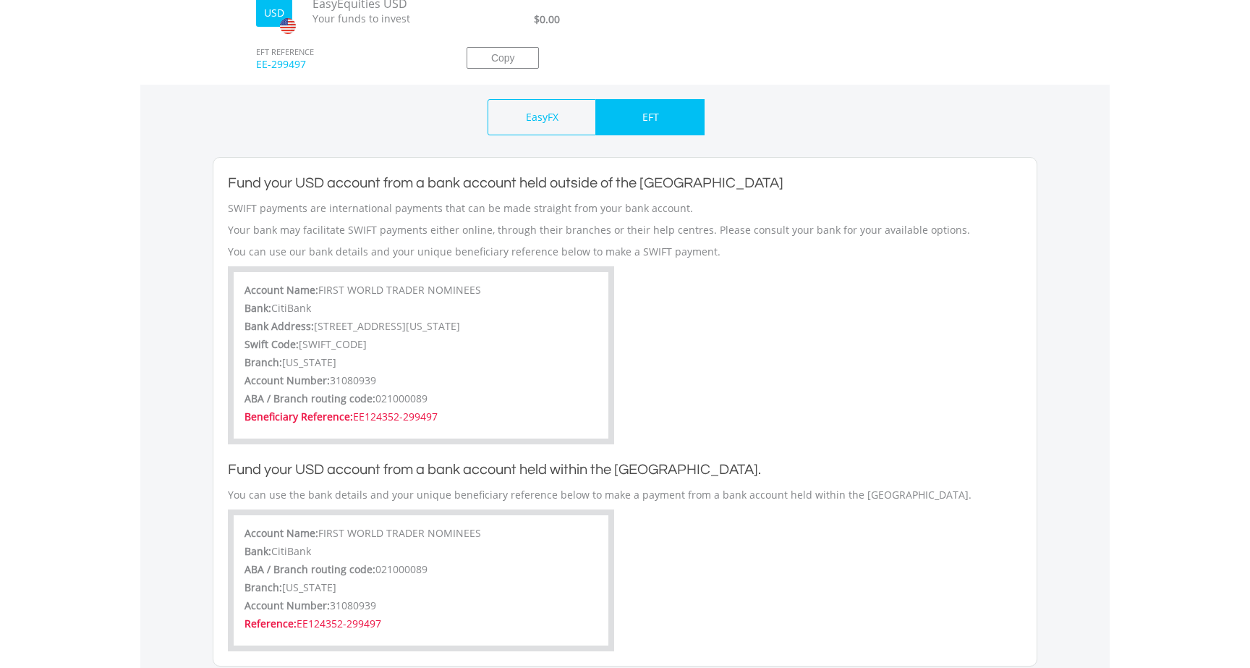
scroll to position [561, 0]
click at [353, 381] on span "31080939" at bounding box center [353, 382] width 46 height 14
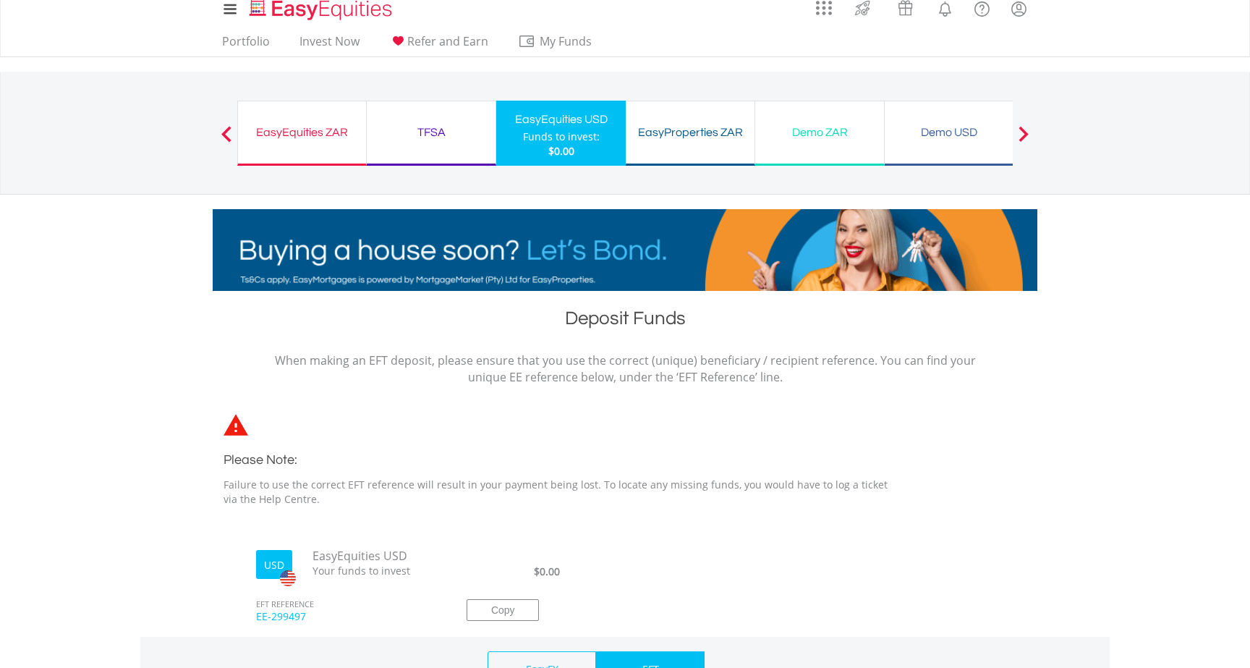
scroll to position [0, 0]
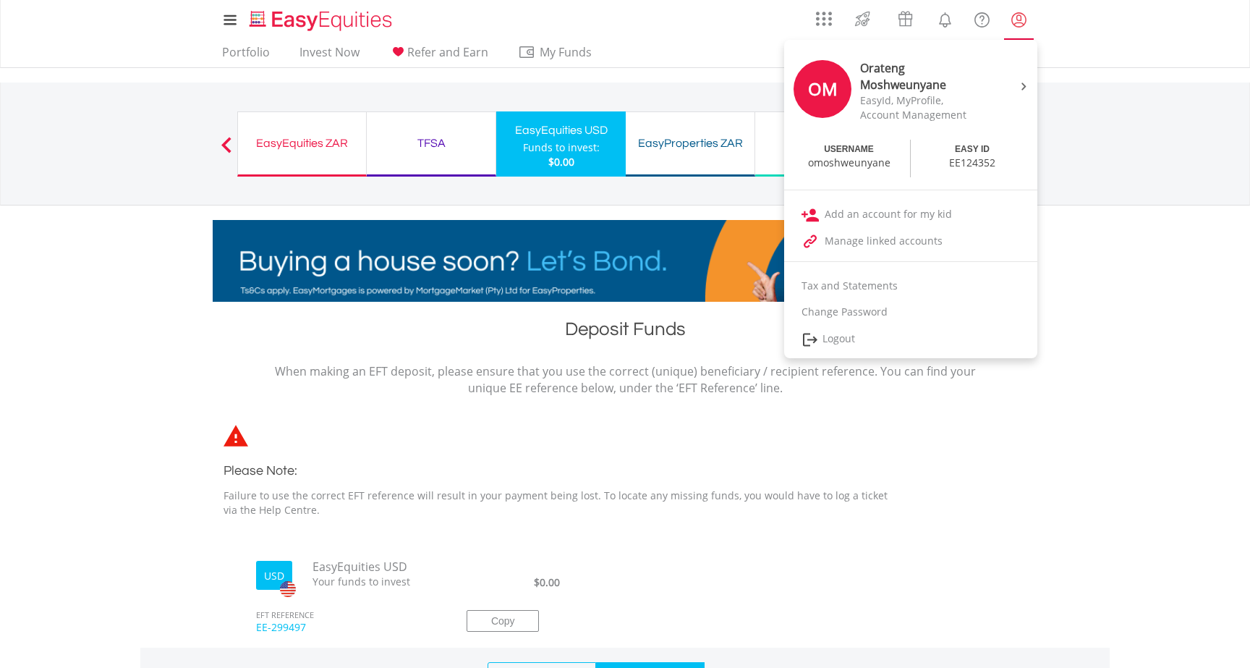
click at [1014, 23] on lord-icon "My Profile" at bounding box center [1019, 20] width 18 height 18
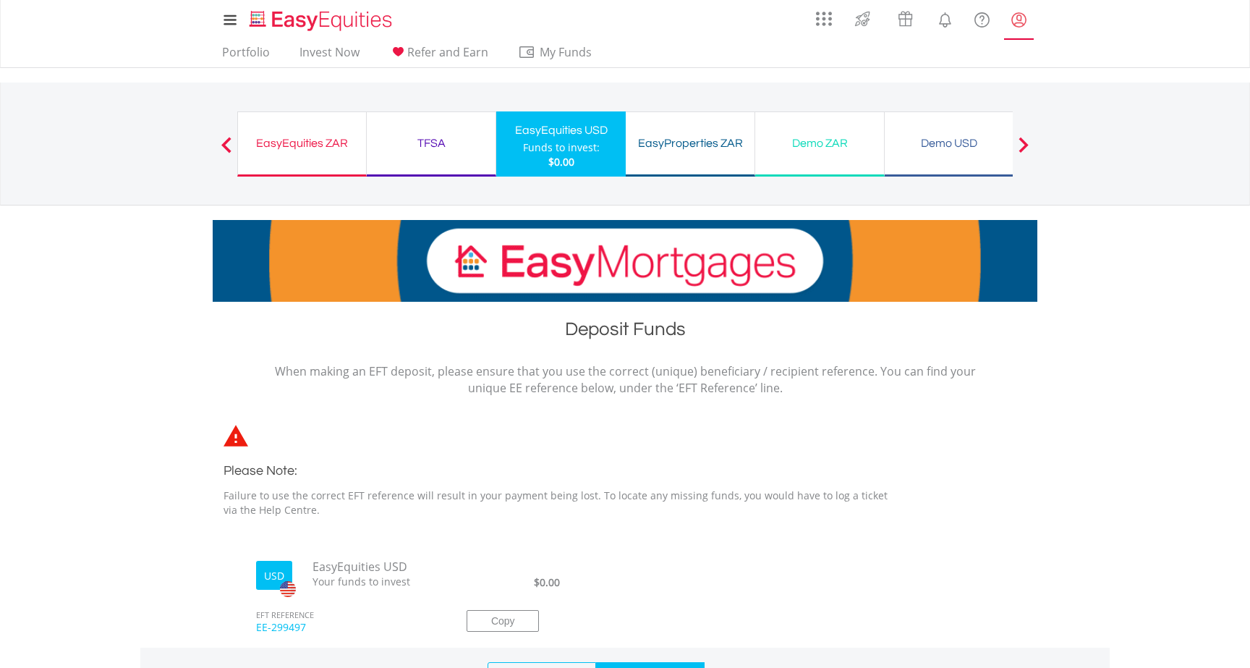
click at [1014, 23] on lord-icon "My Profile" at bounding box center [1019, 20] width 18 height 18
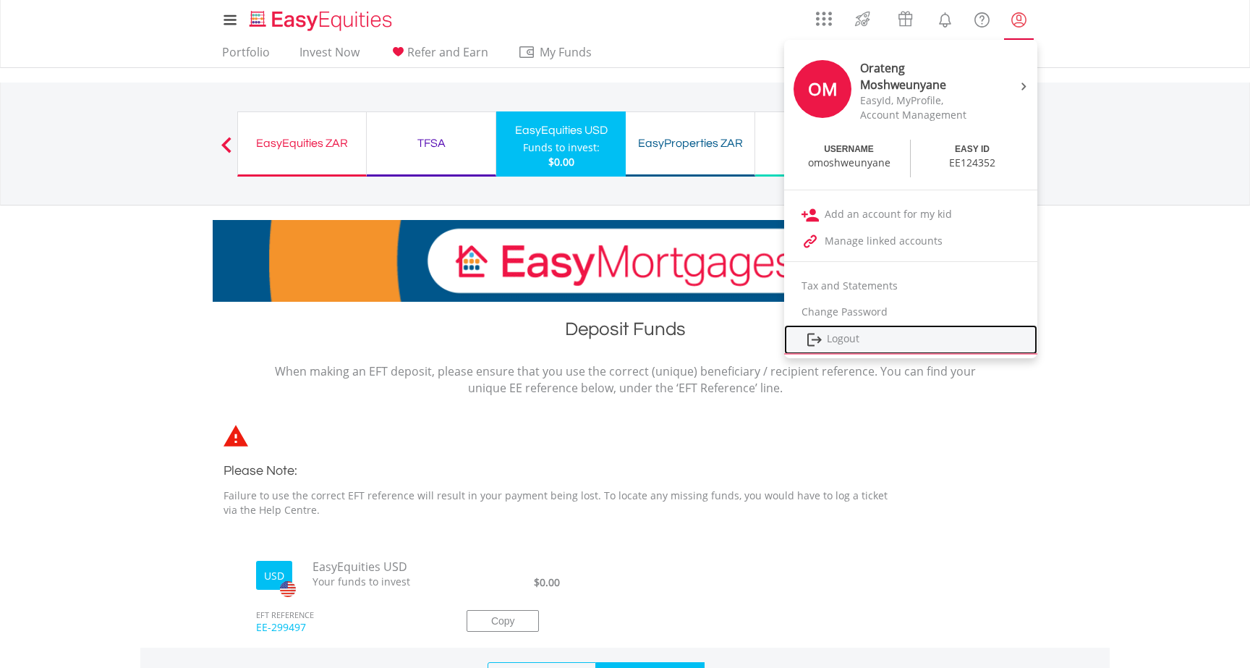
click at [850, 344] on link "Logout" at bounding box center [910, 340] width 253 height 30
